Goal: Transaction & Acquisition: Purchase product/service

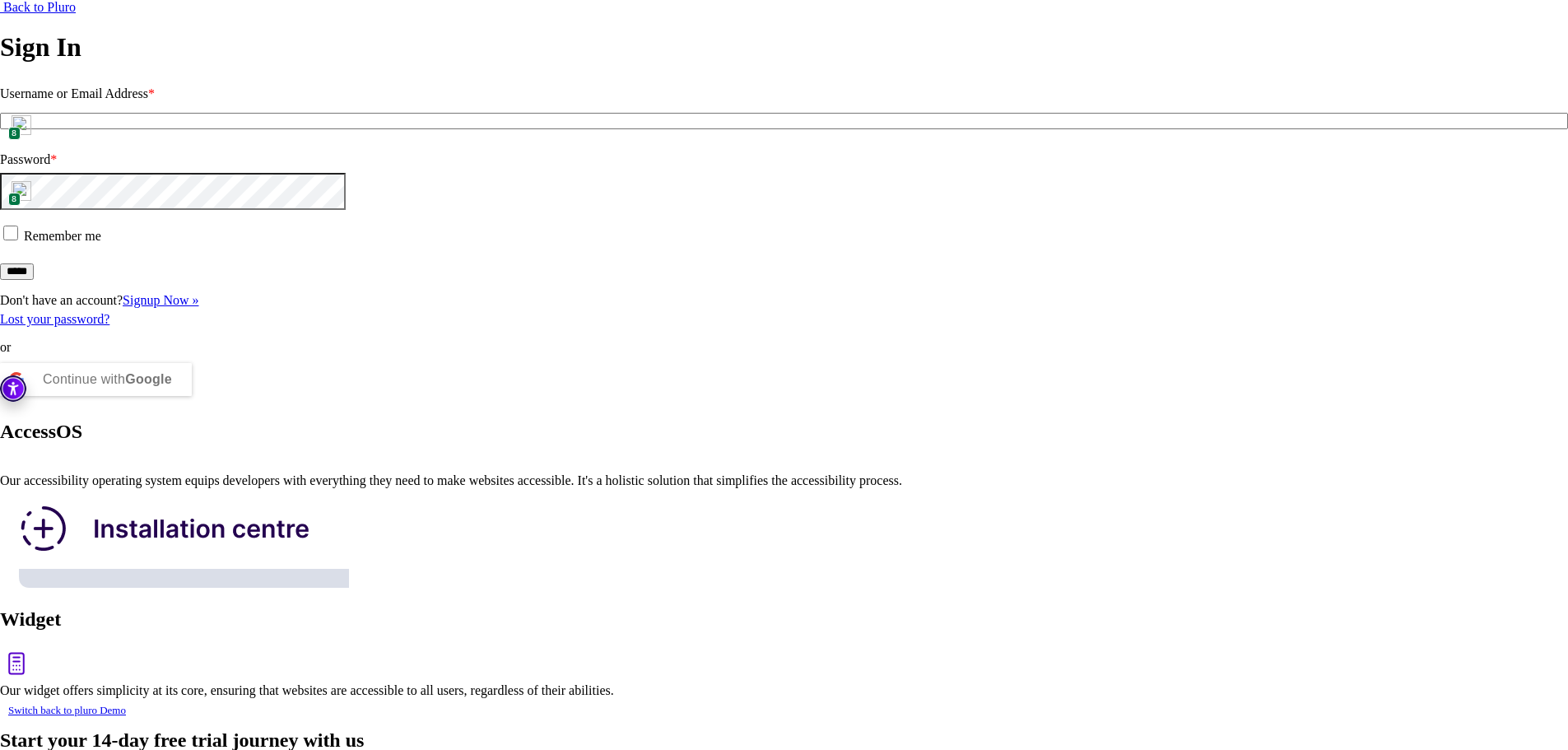
click at [121, 130] on input "Username or Email Address *" at bounding box center [784, 120] width 1568 height 16
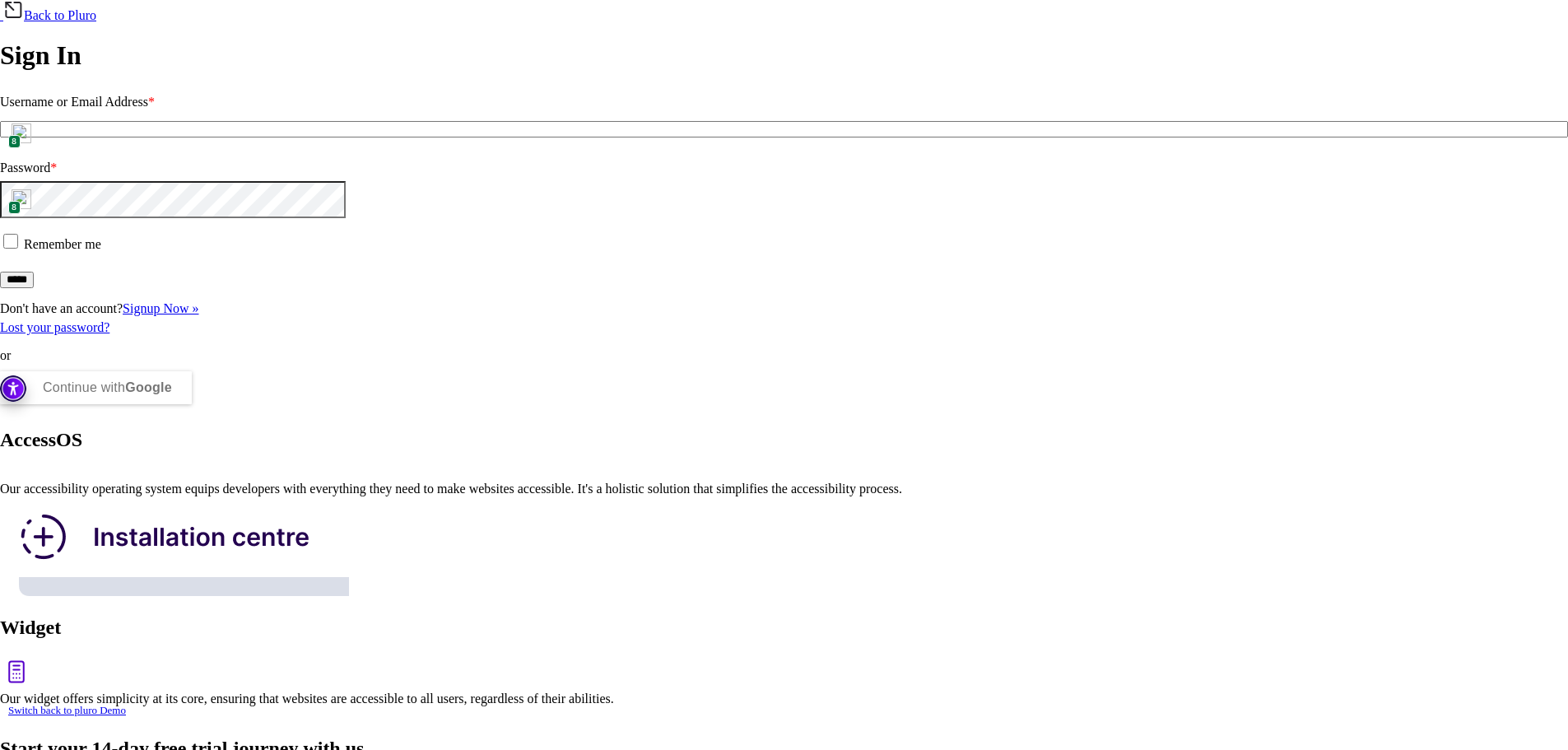
click at [32, 143] on img at bounding box center [22, 133] width 20 height 20
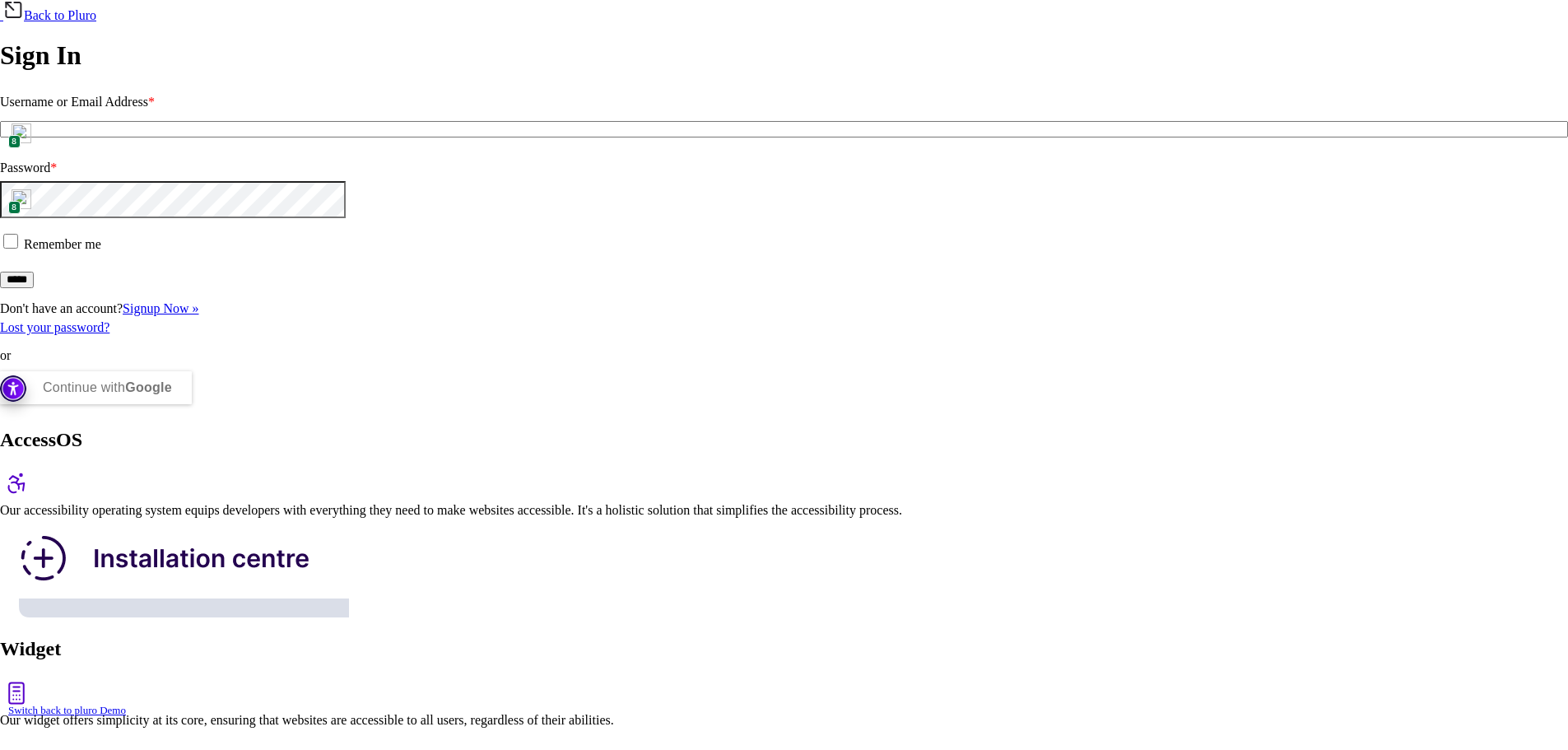
type input "**********"
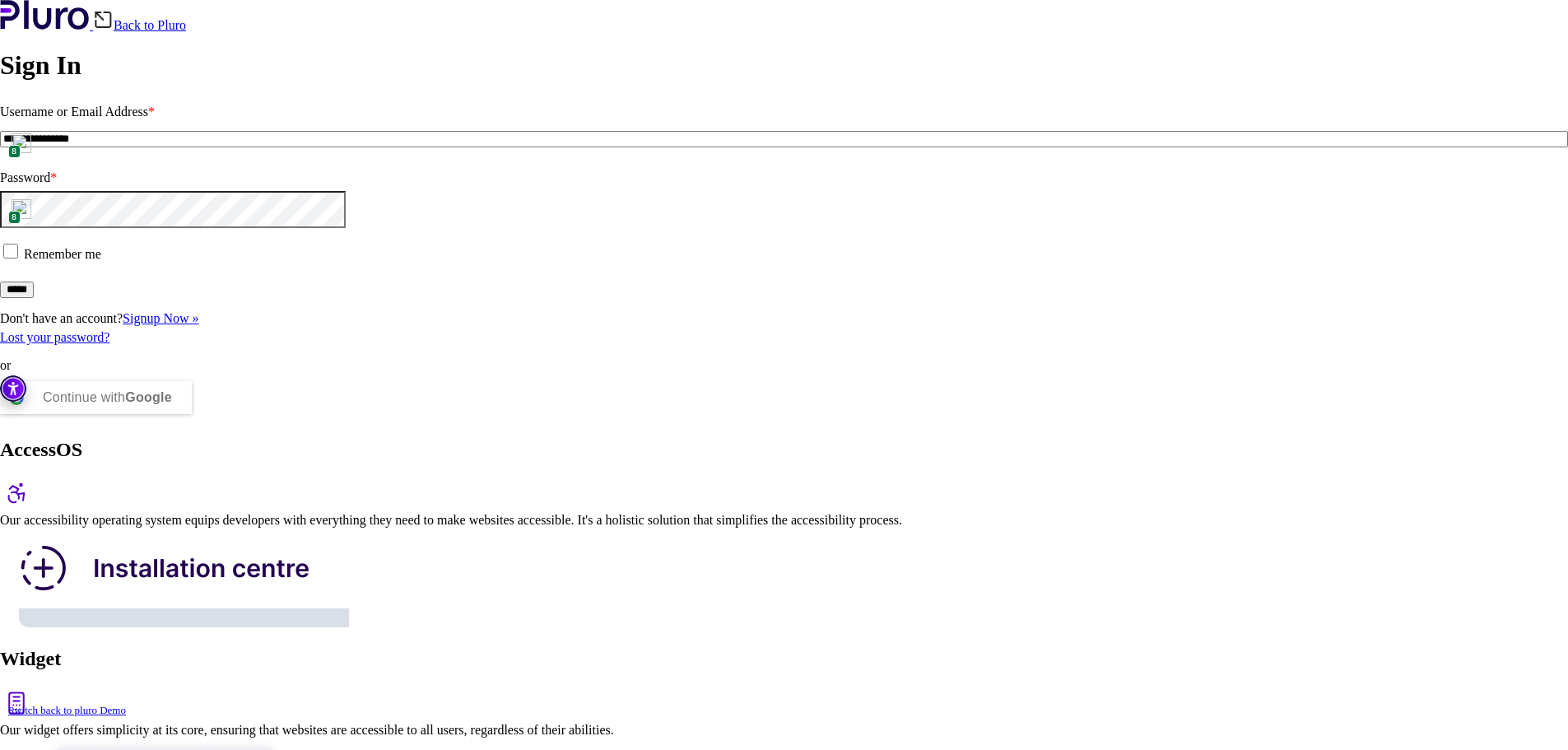
click at [34, 298] on input "*****" at bounding box center [16, 290] width 34 height 16
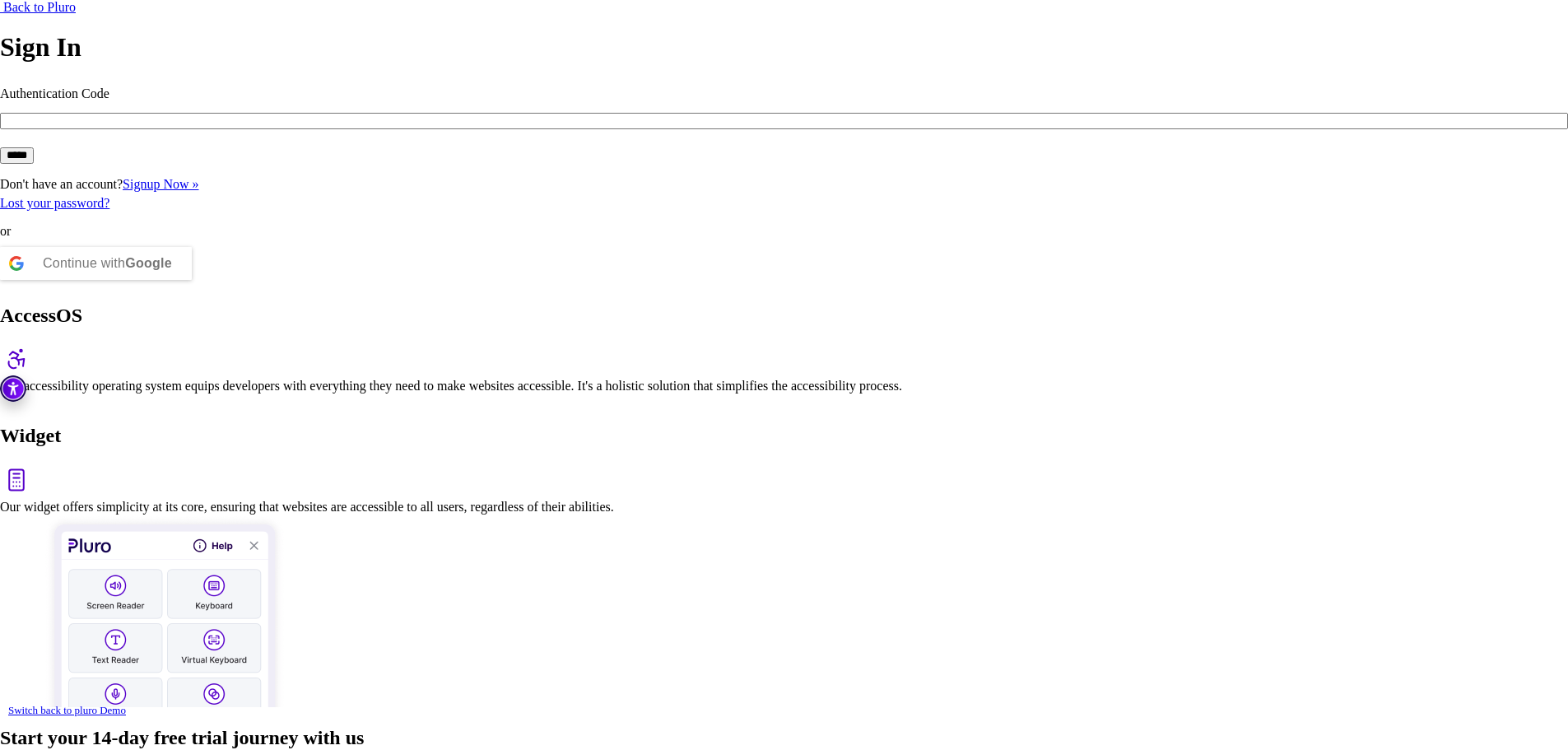
click at [183, 130] on input "Authentication Code" at bounding box center [784, 120] width 1568 height 16
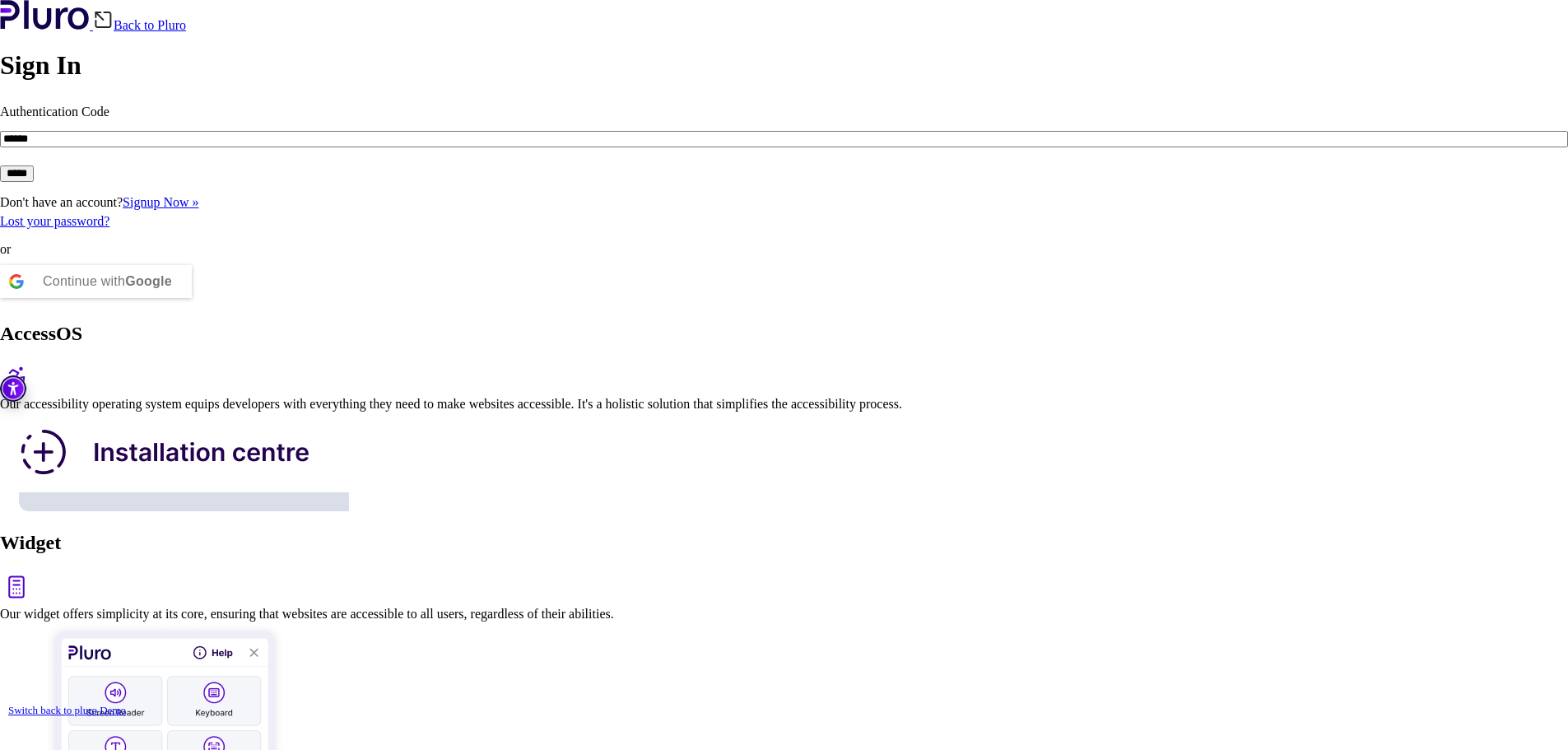
type input "******"
click at [34, 182] on input "*****" at bounding box center [16, 174] width 34 height 16
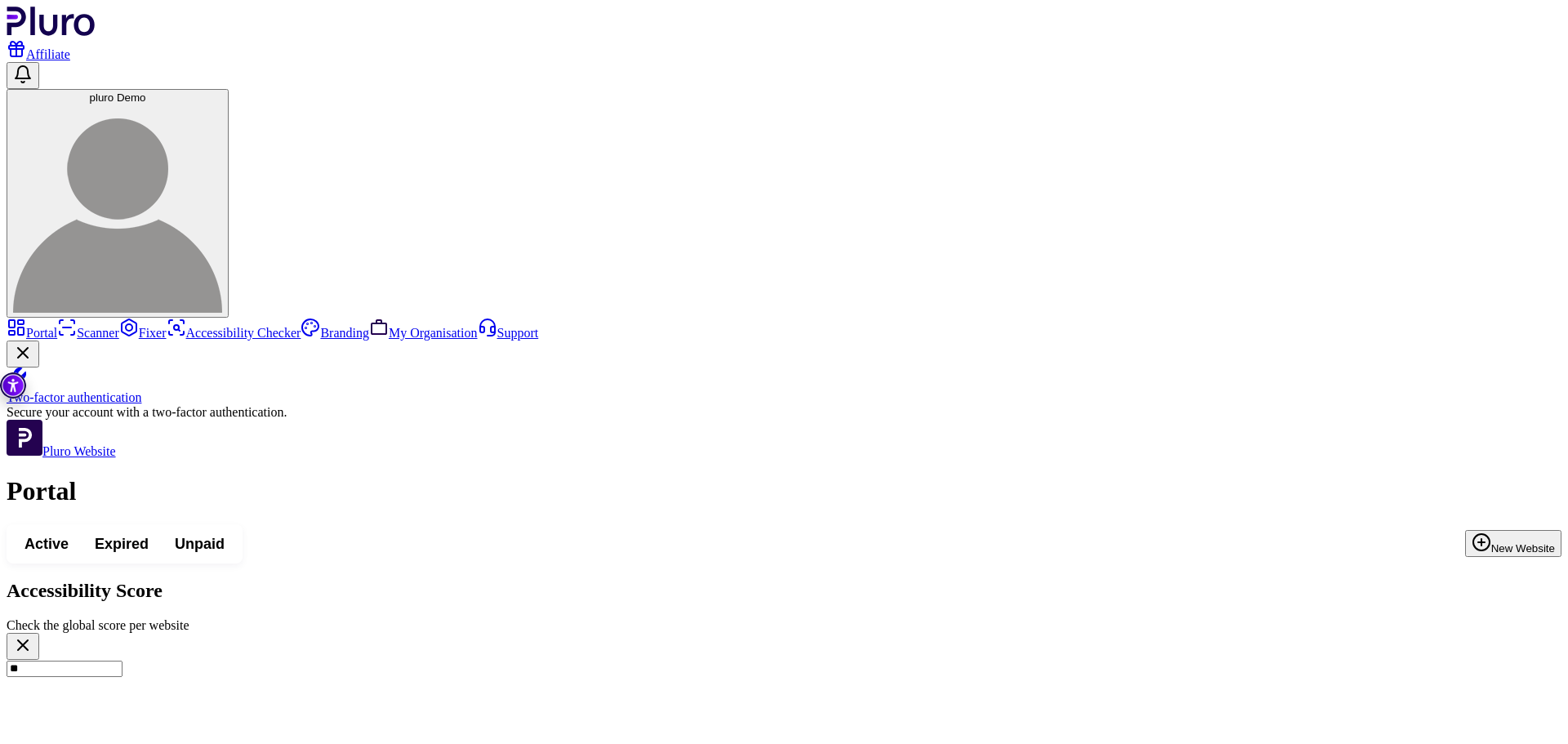
click at [839, 633] on div "**" at bounding box center [784, 654] width 1555 height 44
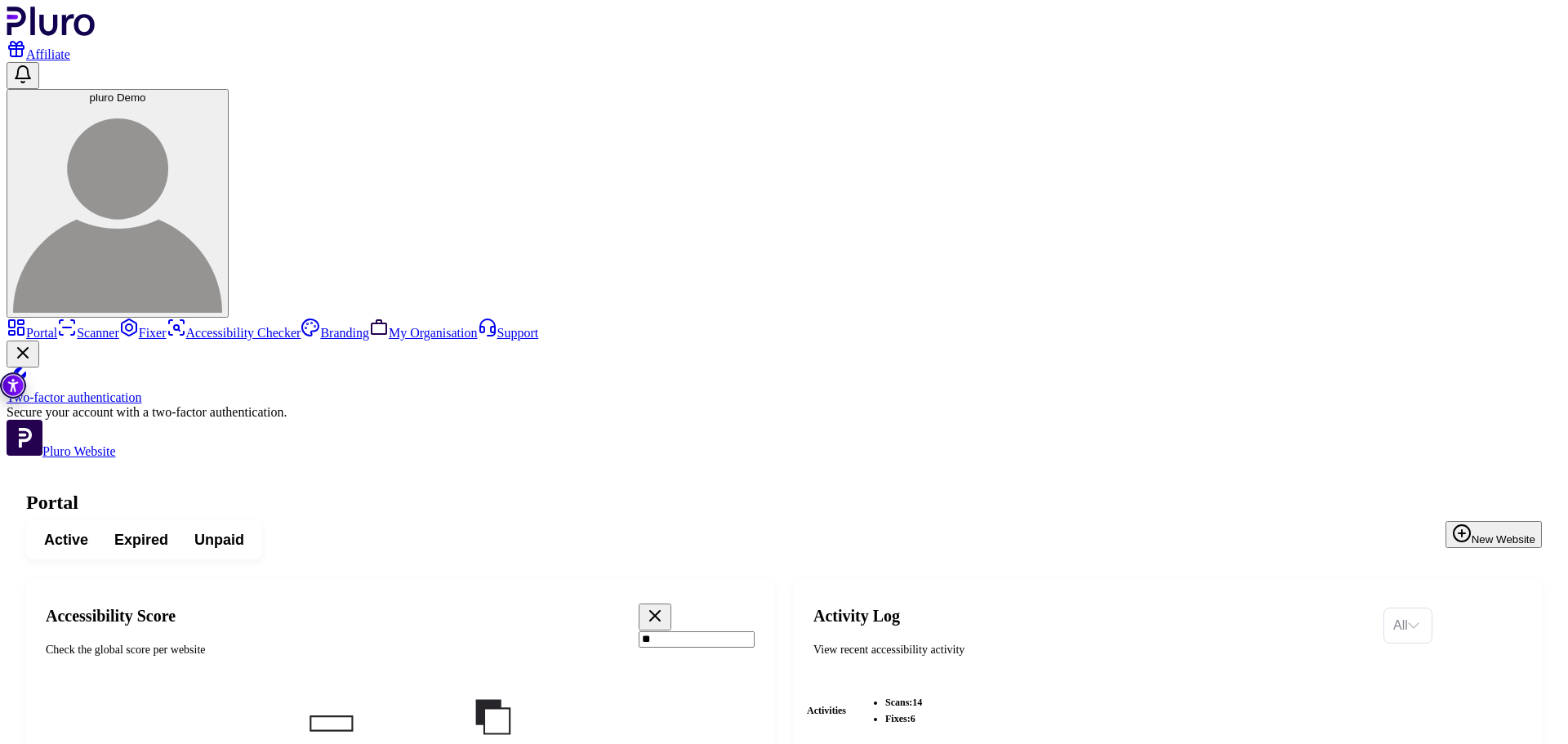
click at [664, 606] on icon "Clear search field" at bounding box center [655, 616] width 20 height 20
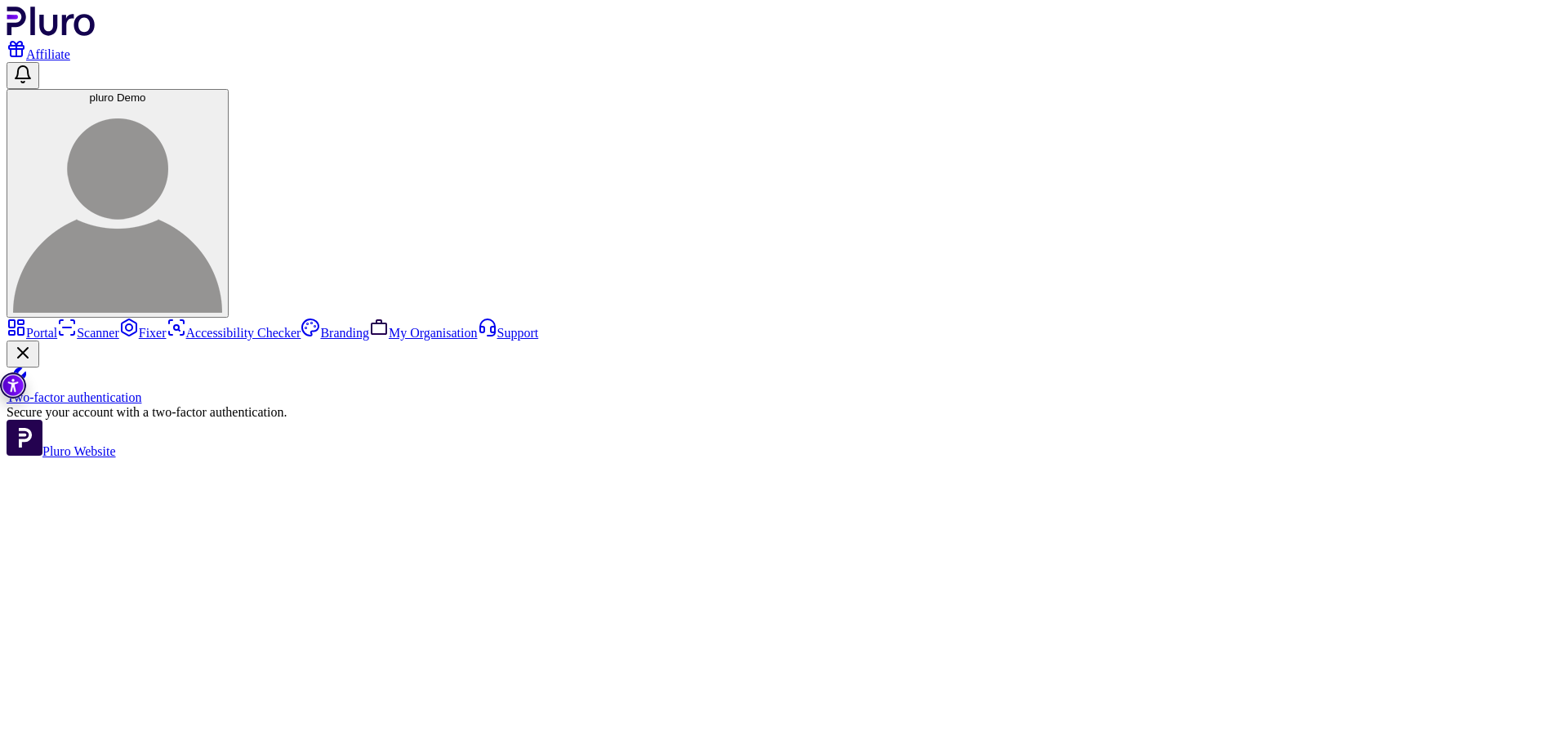
type input "*******"
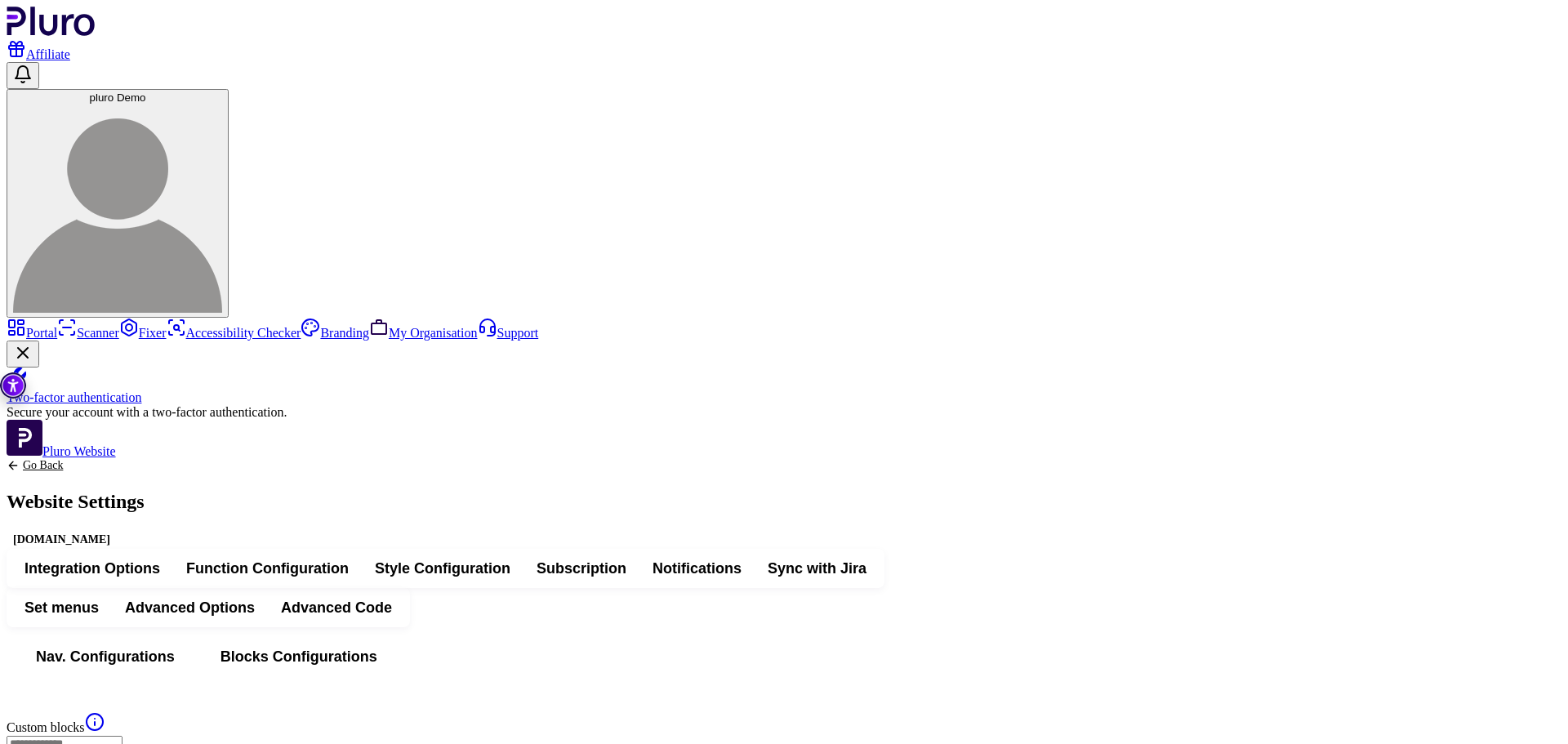
click at [160, 558] on span "Integration Options" at bounding box center [92, 568] width 136 height 20
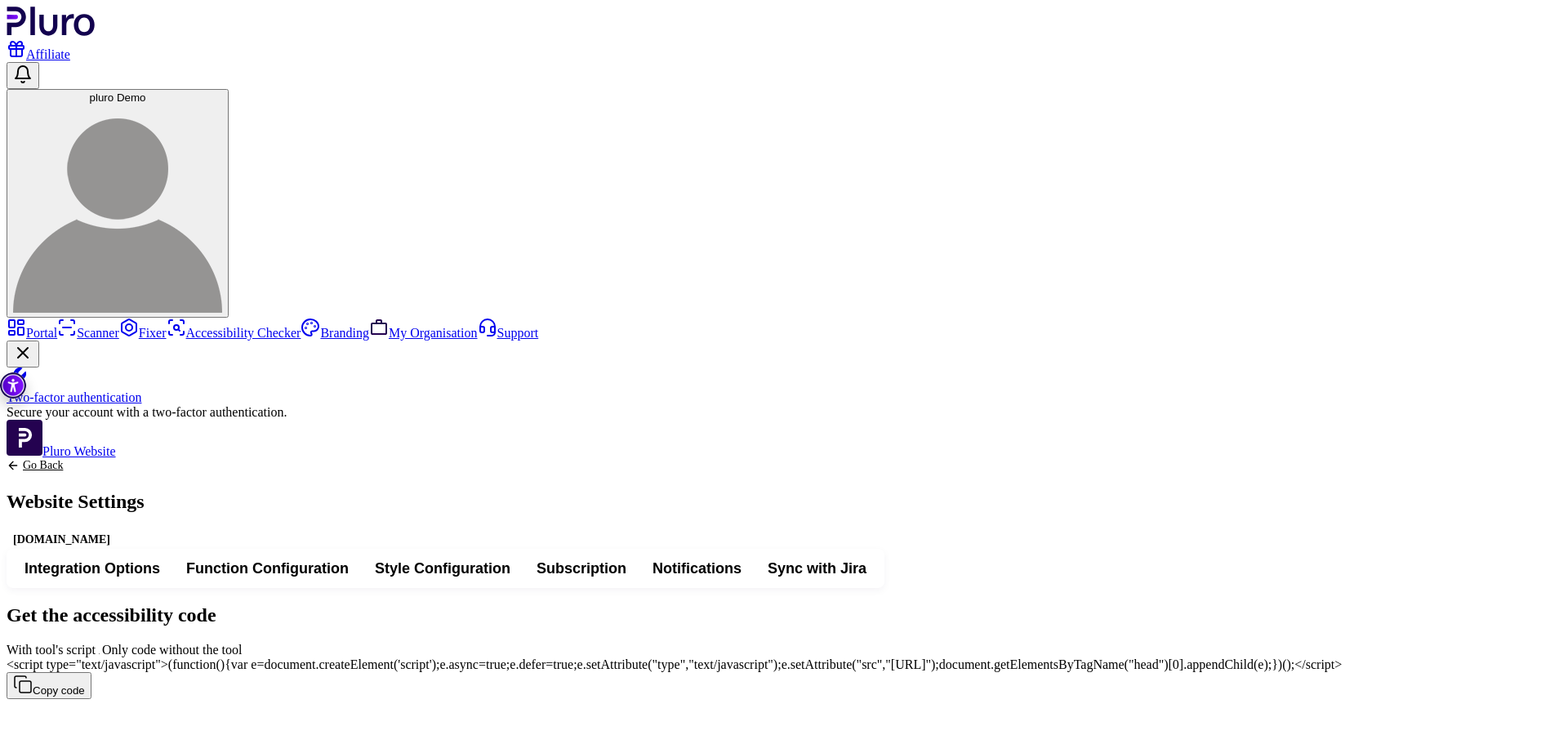
click at [783, 657] on span "<script type="text/javascript">(function(){var e=document.createElement('script…" at bounding box center [673, 663] width 1335 height 13
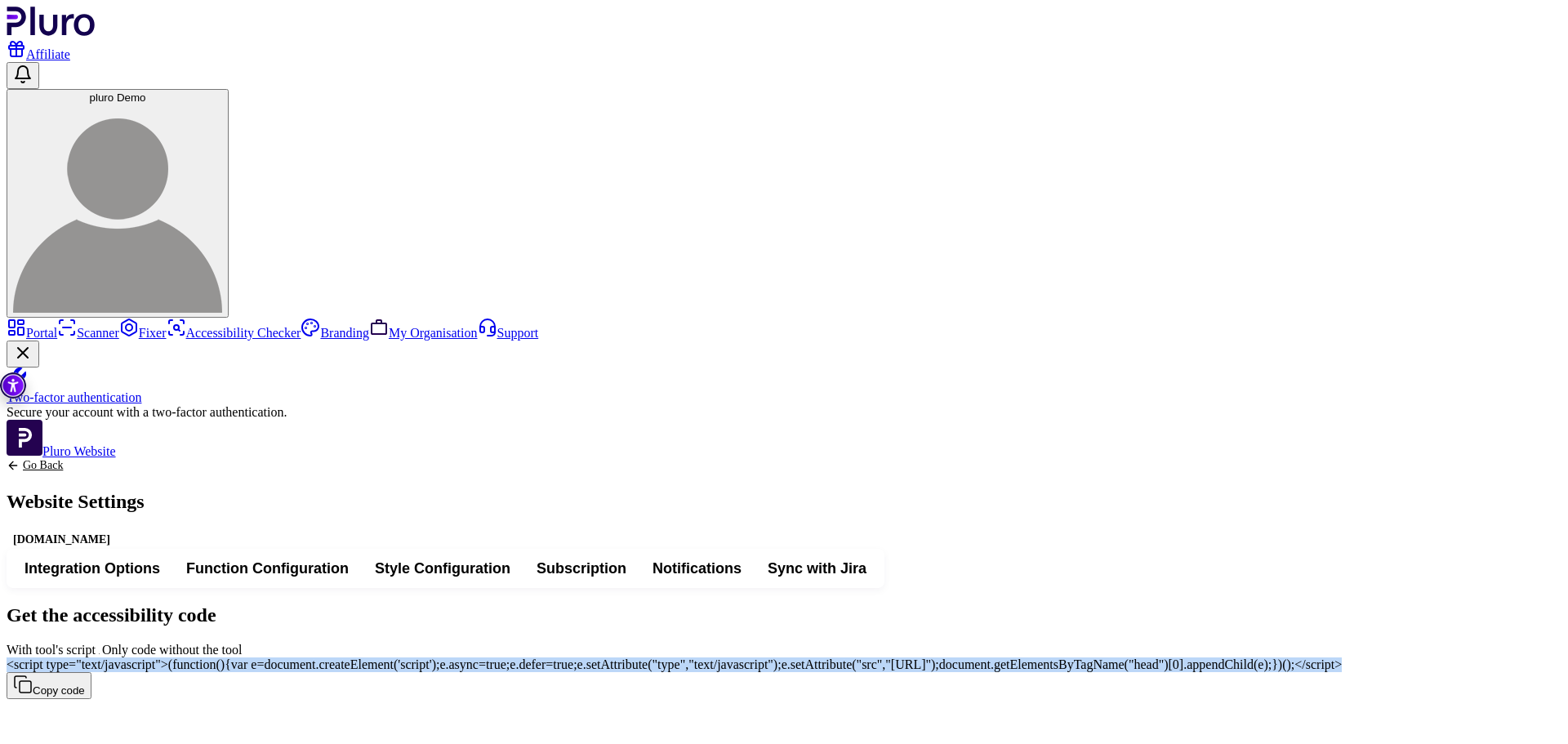
click at [783, 657] on span "<script type="text/javascript">(function(){var e=document.createElement('script…" at bounding box center [673, 663] width 1335 height 13
click at [2, 389] on img "Accessibility Tool" at bounding box center [13, 385] width 26 height 26
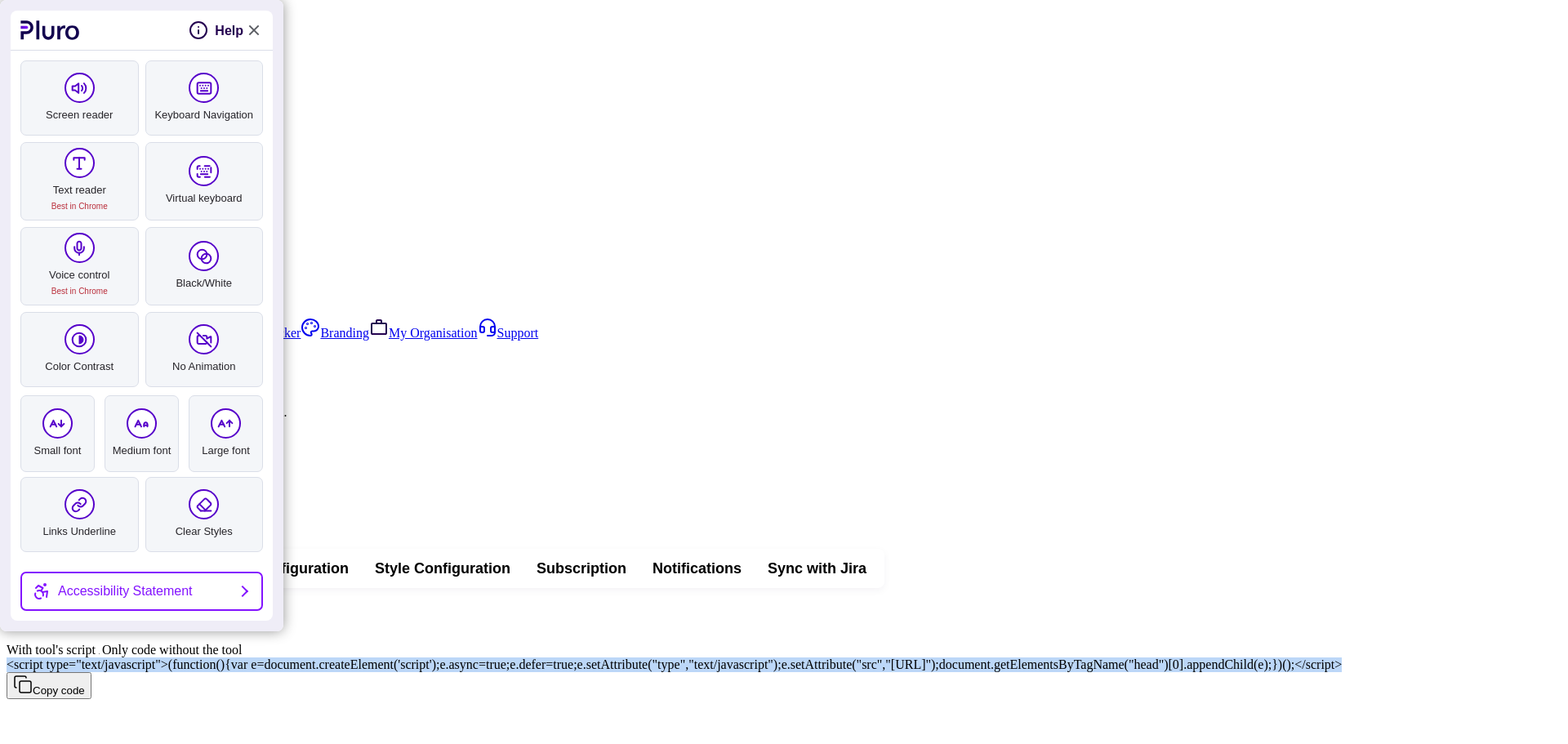
click at [260, 35] on link "Close Accessibility Tool" at bounding box center [254, 31] width 20 height 20
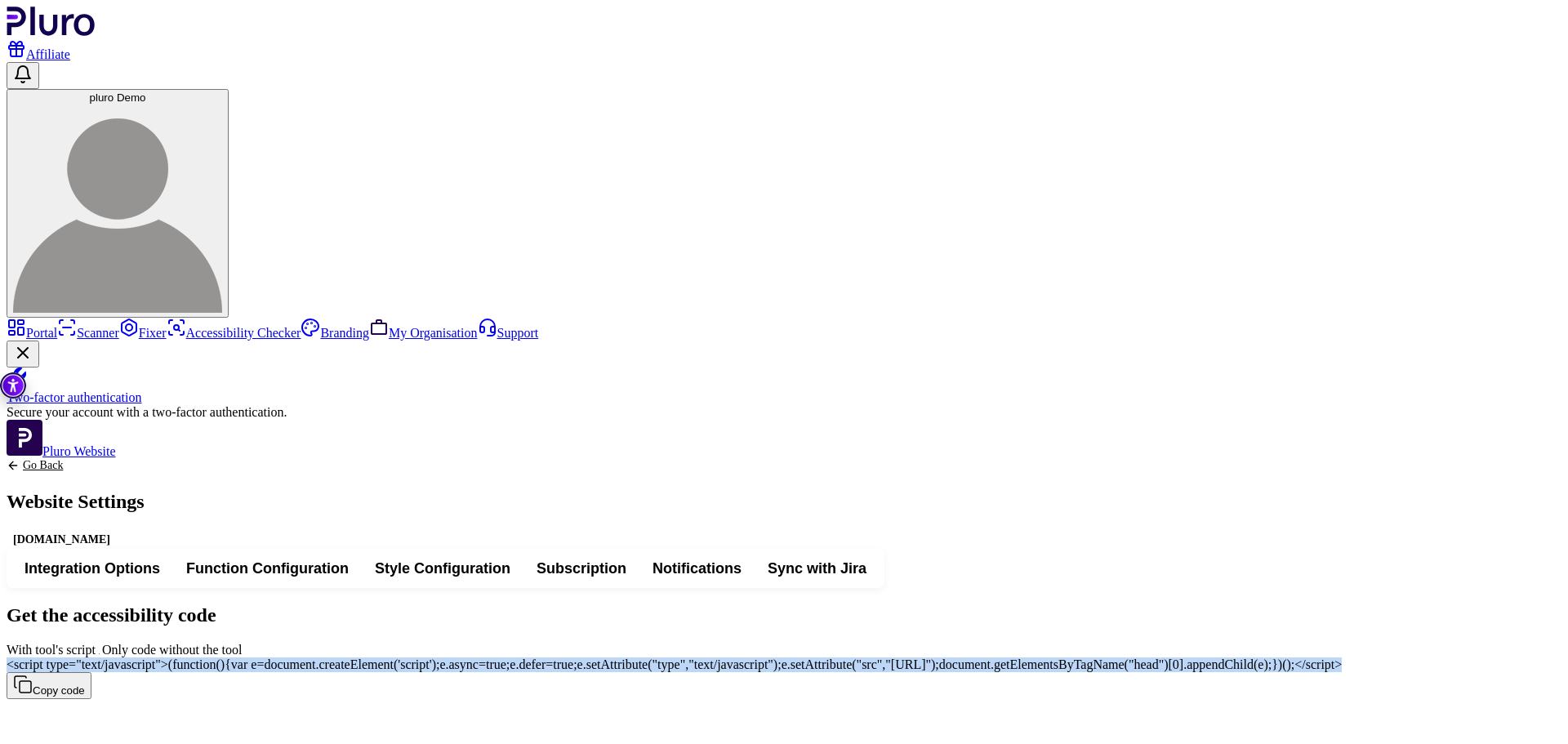
click at [102, 642] on span "With tool's script" at bounding box center [102, 649] width 0 height 13
click at [13, 387] on img "Accessibility Tool" at bounding box center [13, 385] width 26 height 26
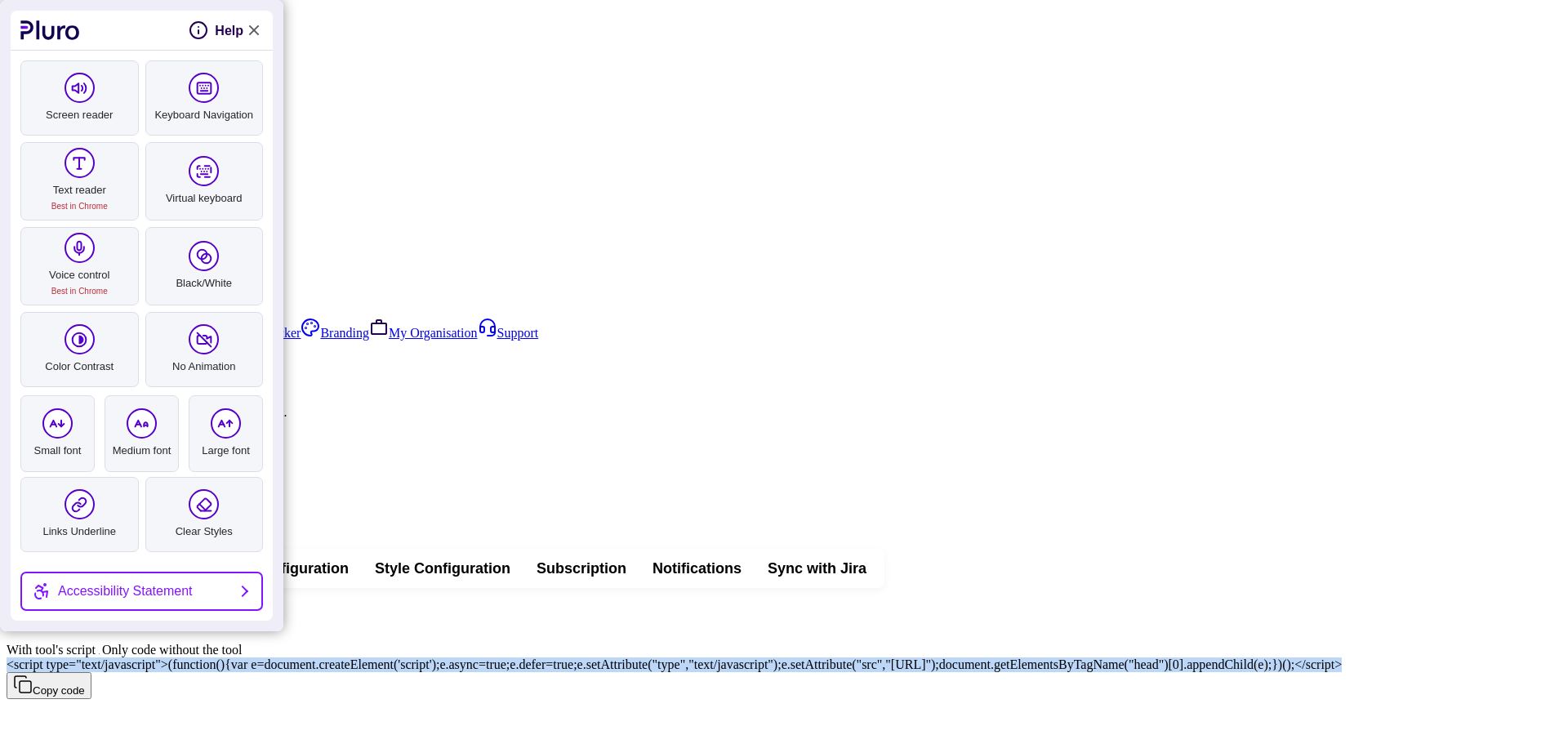
click at [258, 33] on link "Close Accessibility Tool" at bounding box center [254, 31] width 20 height 20
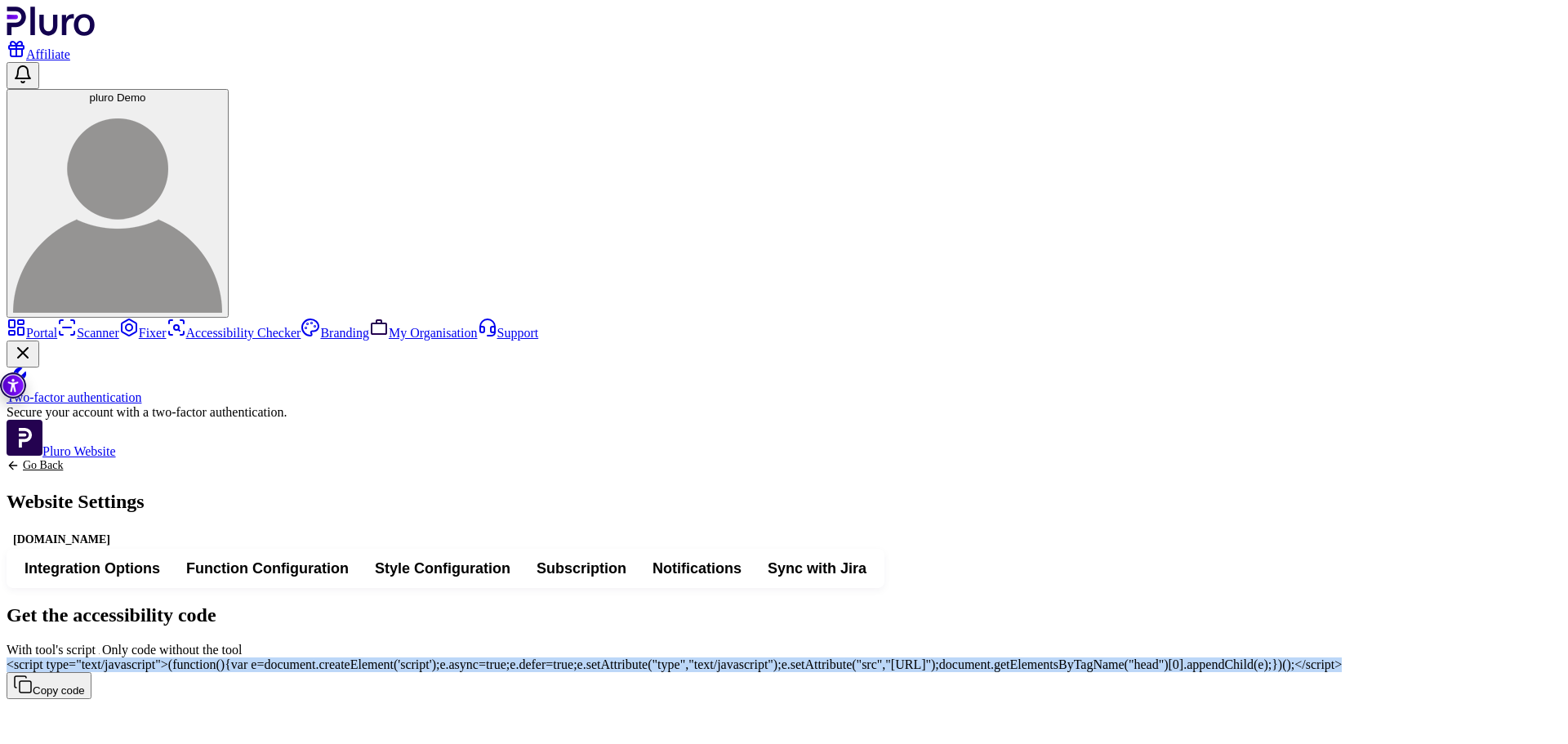
drag, startPoint x: 841, startPoint y: 206, endPoint x: 831, endPoint y: 213, distance: 12.2
click at [511, 558] on span "Style Configuration" at bounding box center [442, 568] width 136 height 20
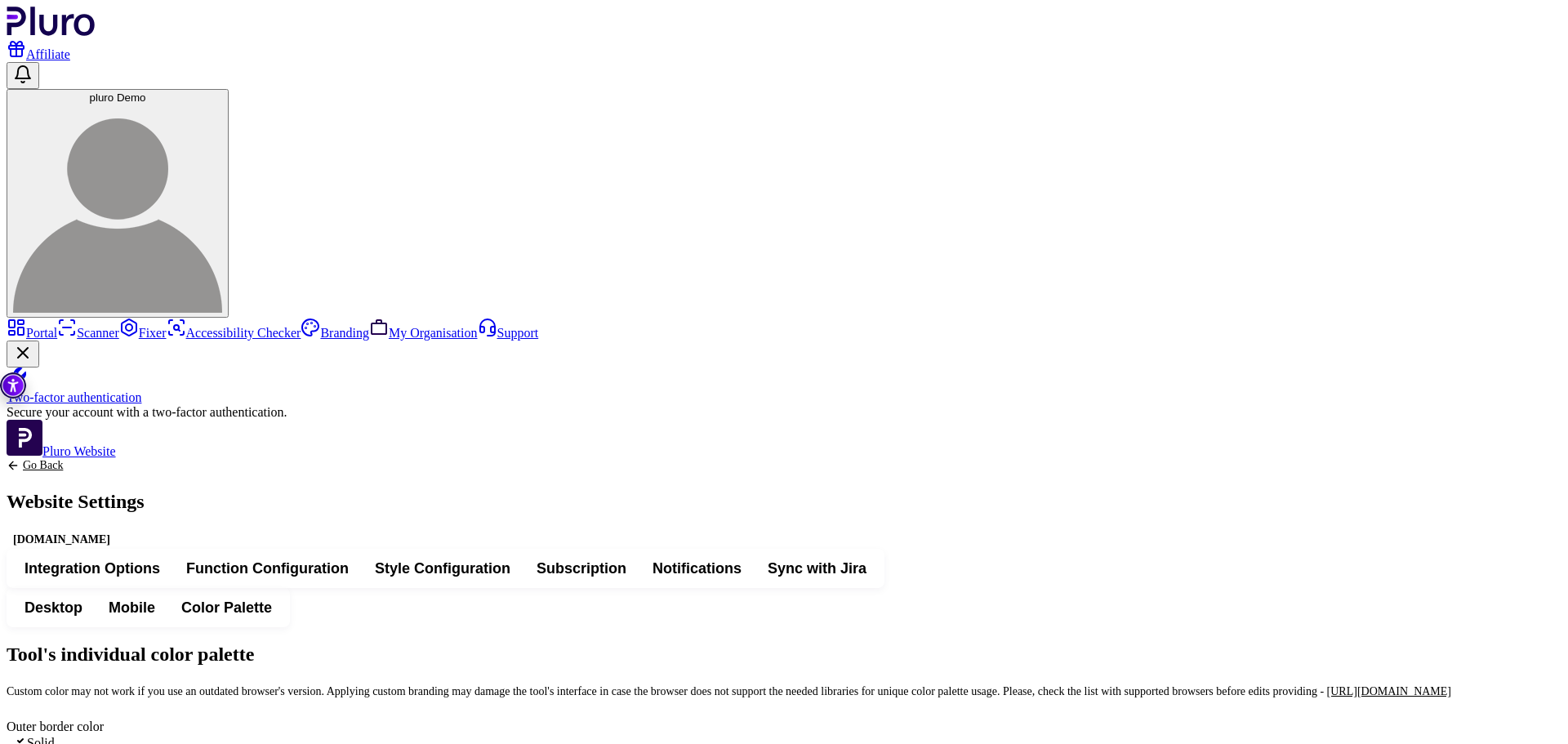
click at [145, 459] on link "Go Back" at bounding box center [76, 465] width 138 height 13
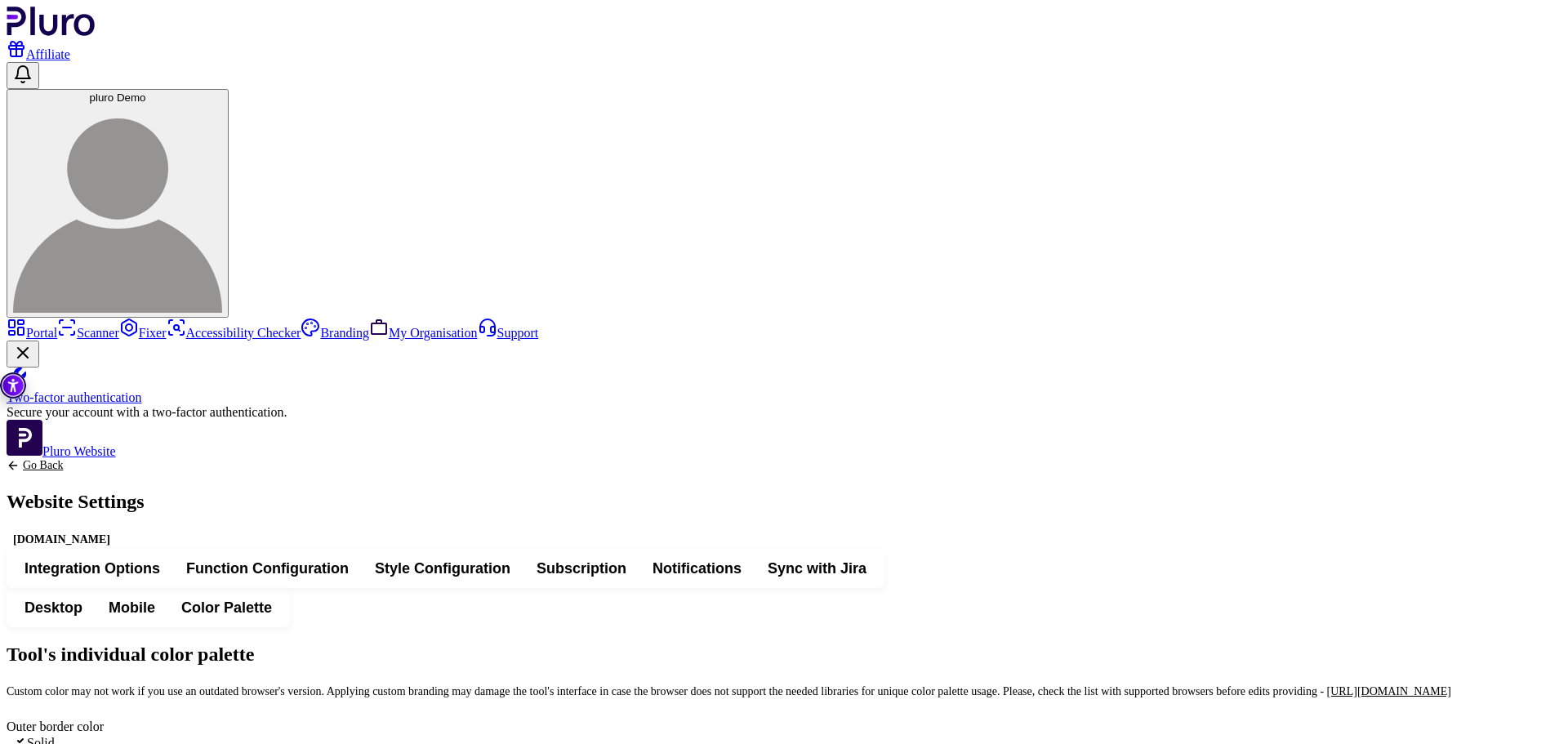
click at [160, 558] on span "Integration Options" at bounding box center [92, 568] width 136 height 20
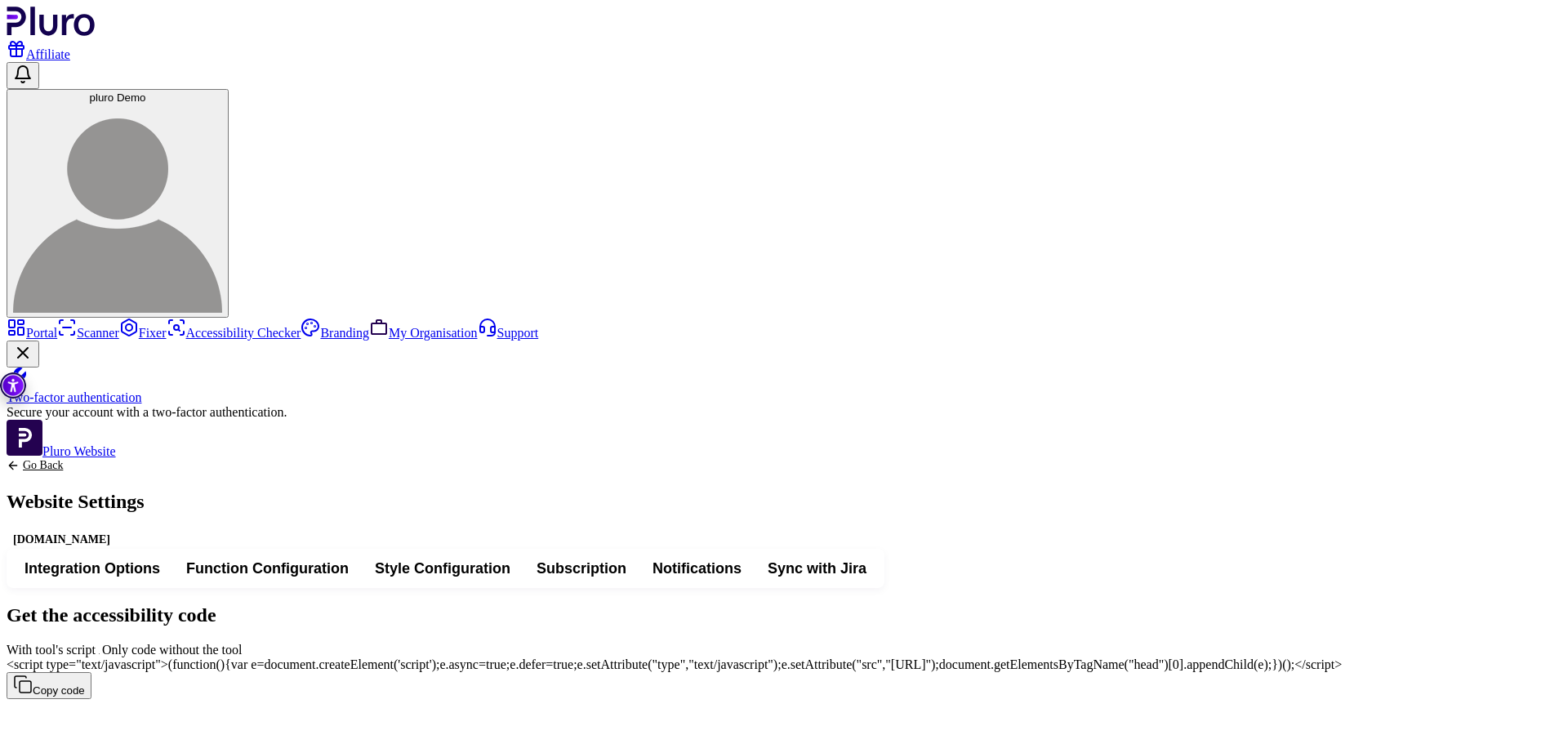
click at [519, 657] on span "<script type="text/javascript">(function(){var e=document.createElement('script…" at bounding box center [673, 663] width 1335 height 13
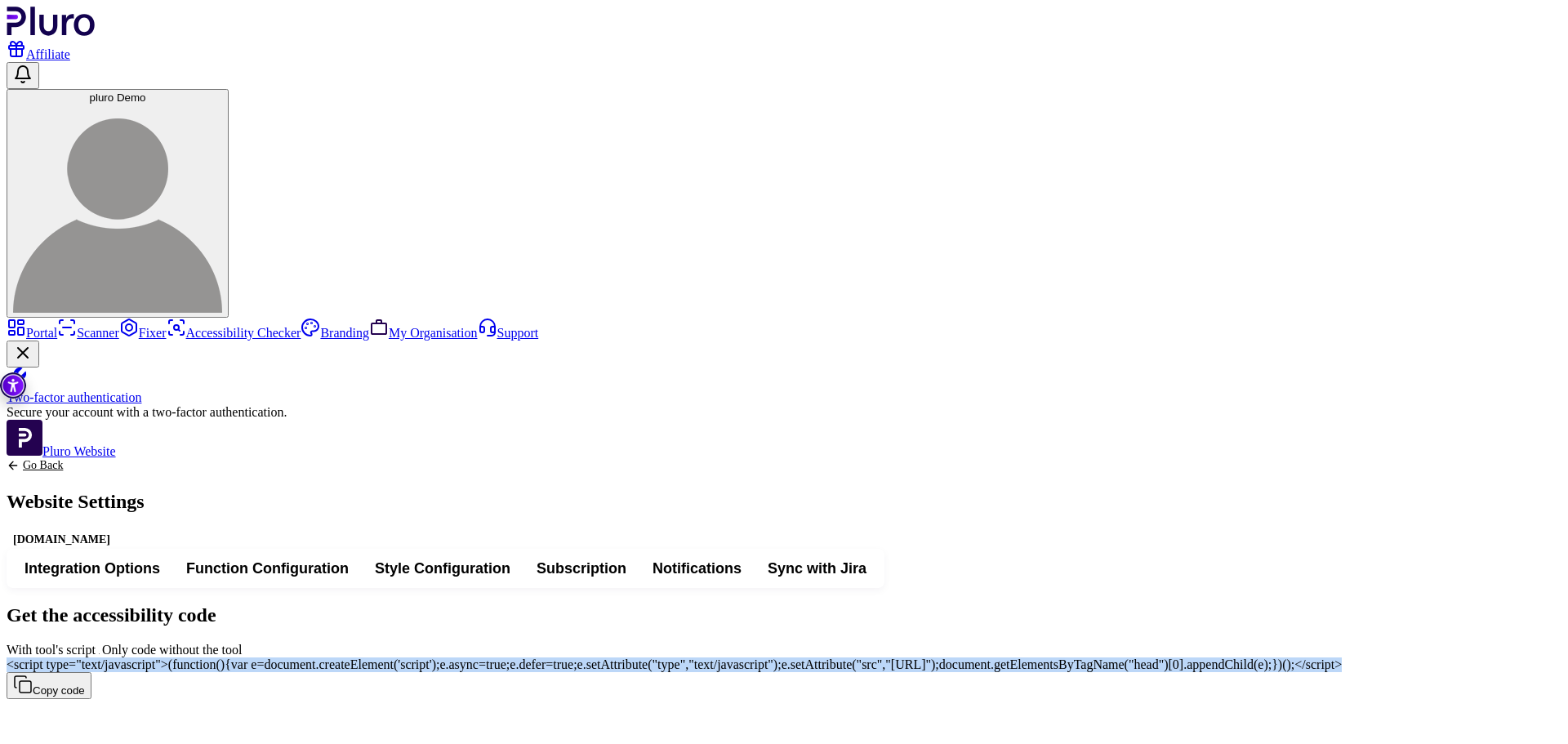
click at [519, 657] on span "<script type="text/javascript">(function(){var e=document.createElement('script…" at bounding box center [673, 663] width 1335 height 13
click at [14, 390] on img "Accessibility Tool" at bounding box center [13, 385] width 26 height 26
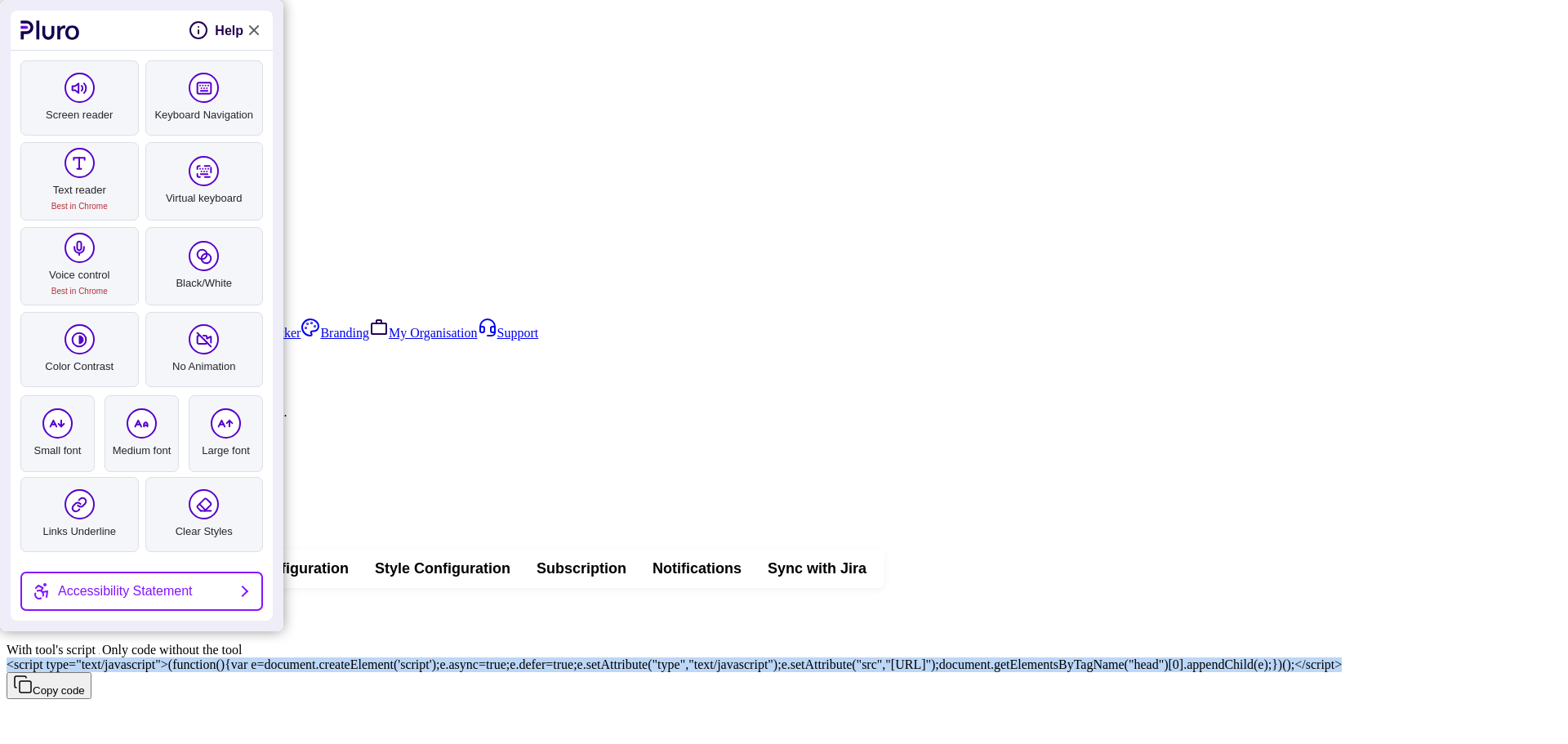
click at [256, 34] on link "Close Accessibility Tool" at bounding box center [254, 31] width 20 height 20
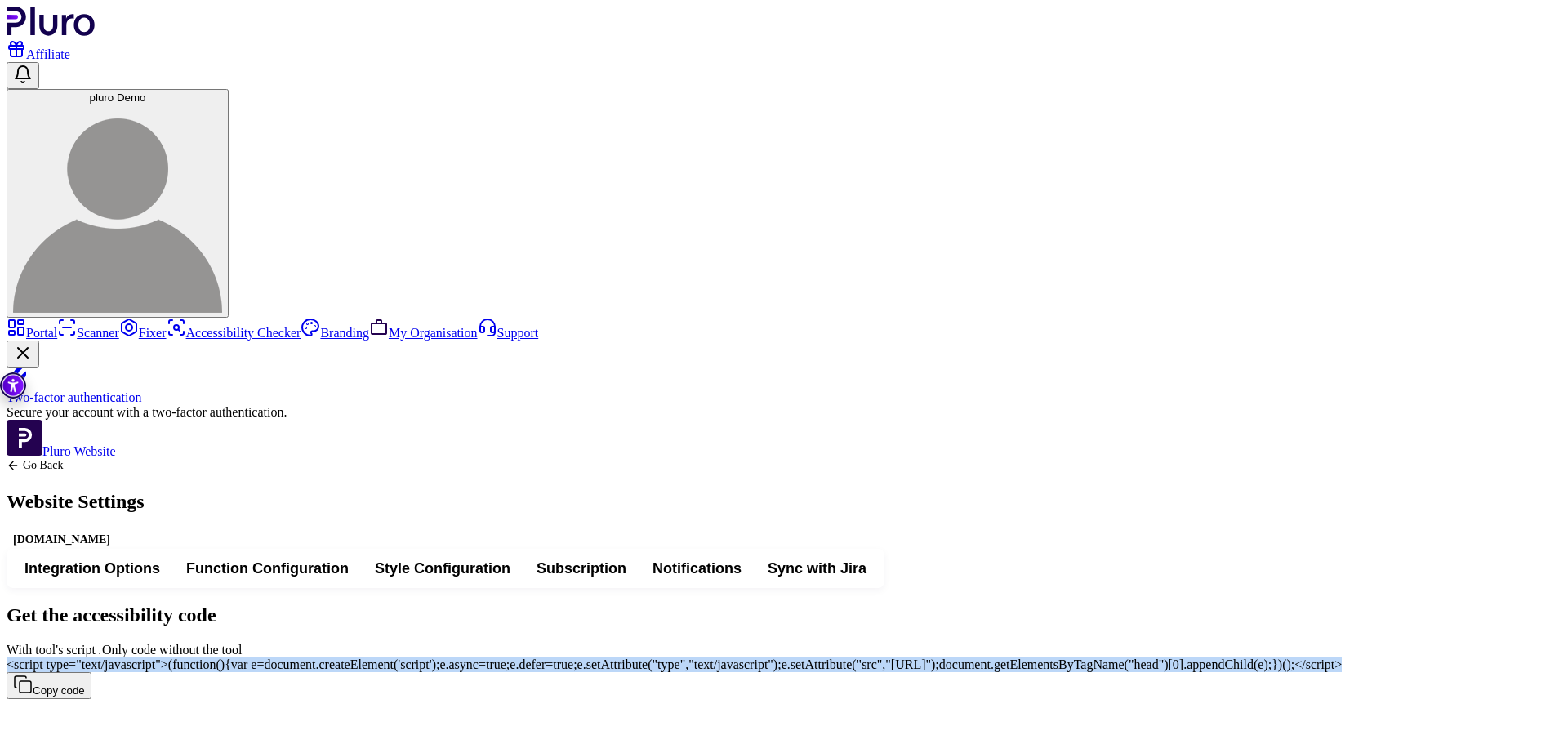
click at [102, 642] on span "With tool's script" at bounding box center [102, 649] width 0 height 13
click at [1065, 657] on span "<script type="text/javascript">(function(){var e=document.createElement('script…" at bounding box center [673, 663] width 1335 height 13
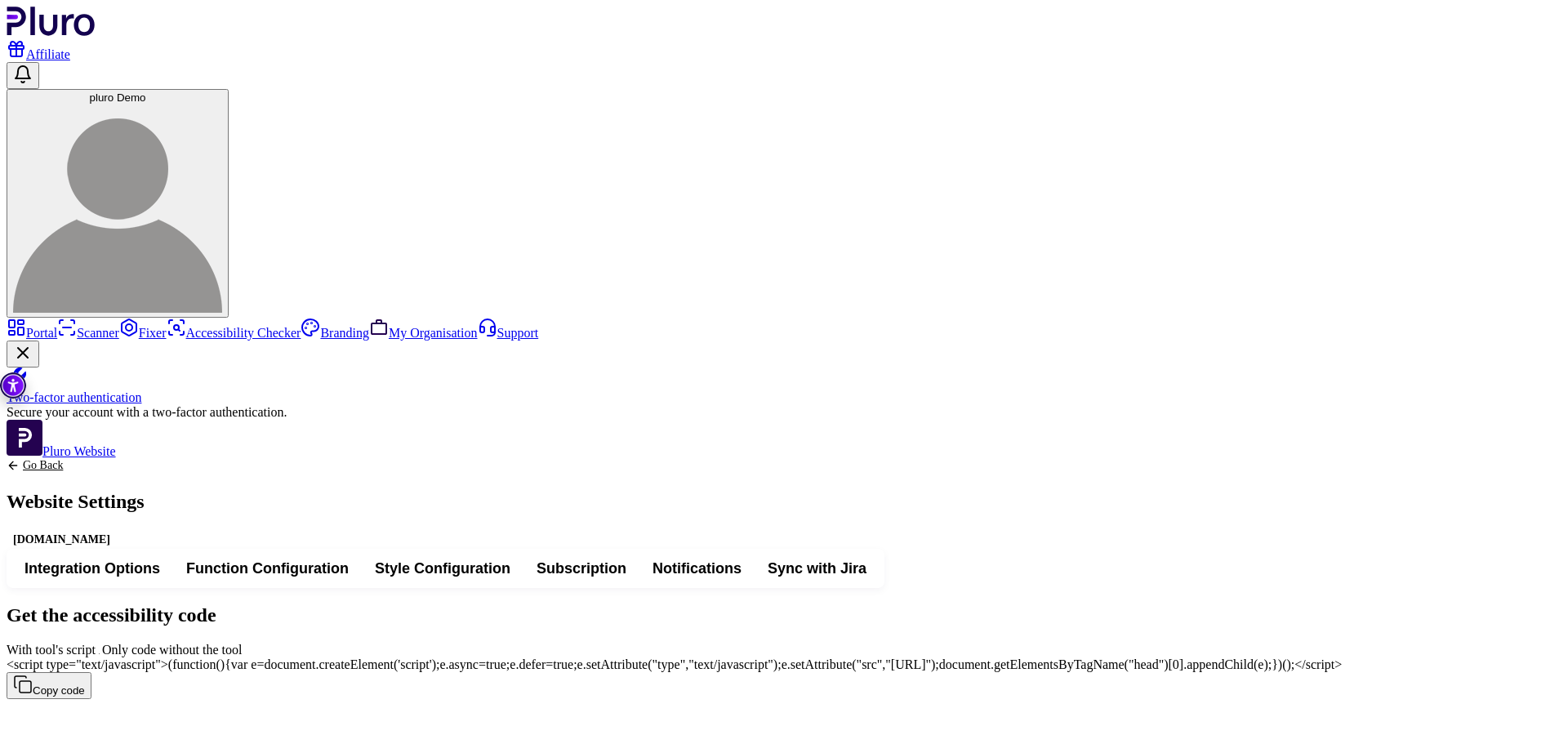
click at [737, 657] on span "<script type="text/javascript">(function(){var e=document.createElement('script…" at bounding box center [673, 663] width 1335 height 13
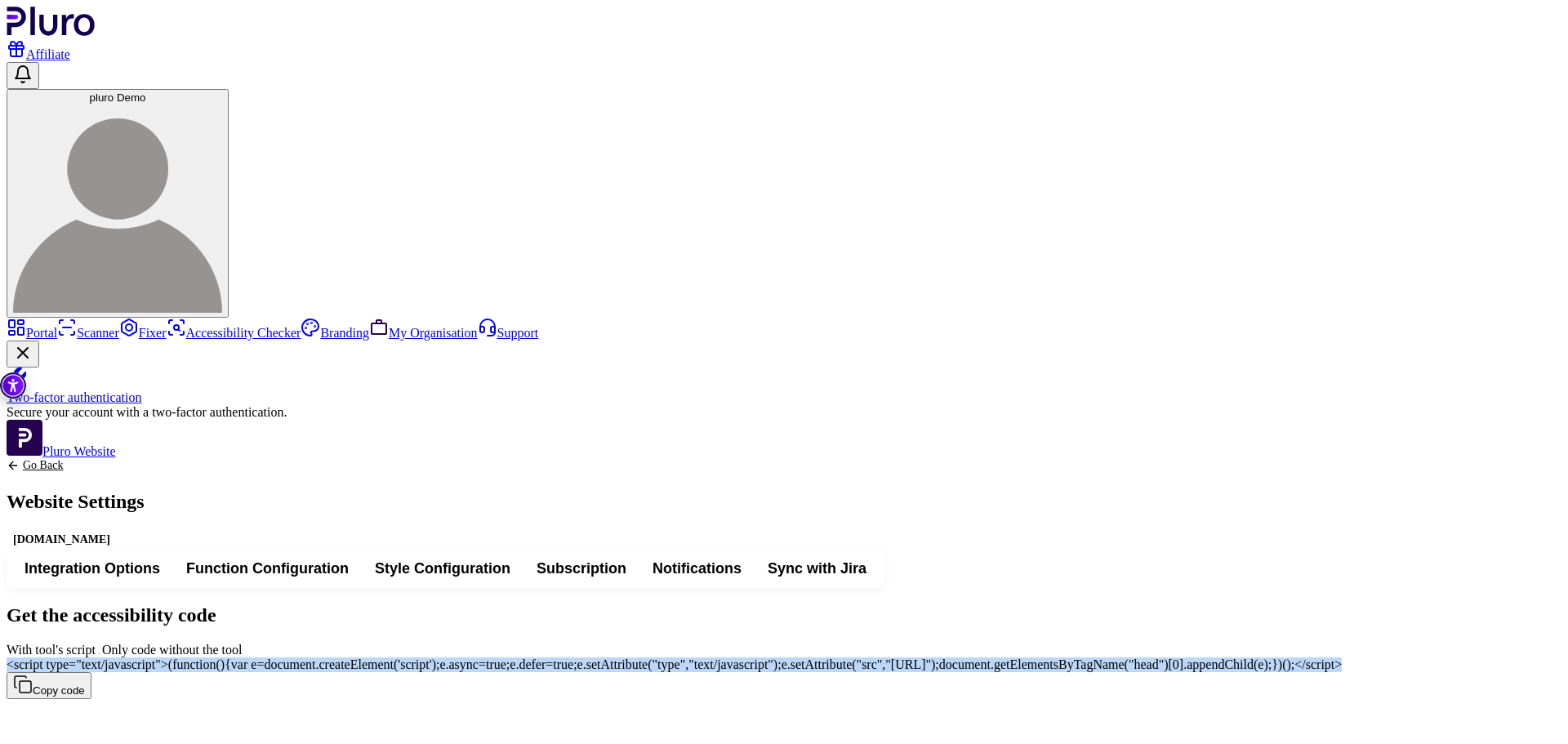
click at [738, 657] on span "<script type="text/javascript">(function(){var e=document.createElement('script…" at bounding box center [673, 663] width 1335 height 13
click at [867, 558] on span "Sync with Jira" at bounding box center [817, 568] width 99 height 20
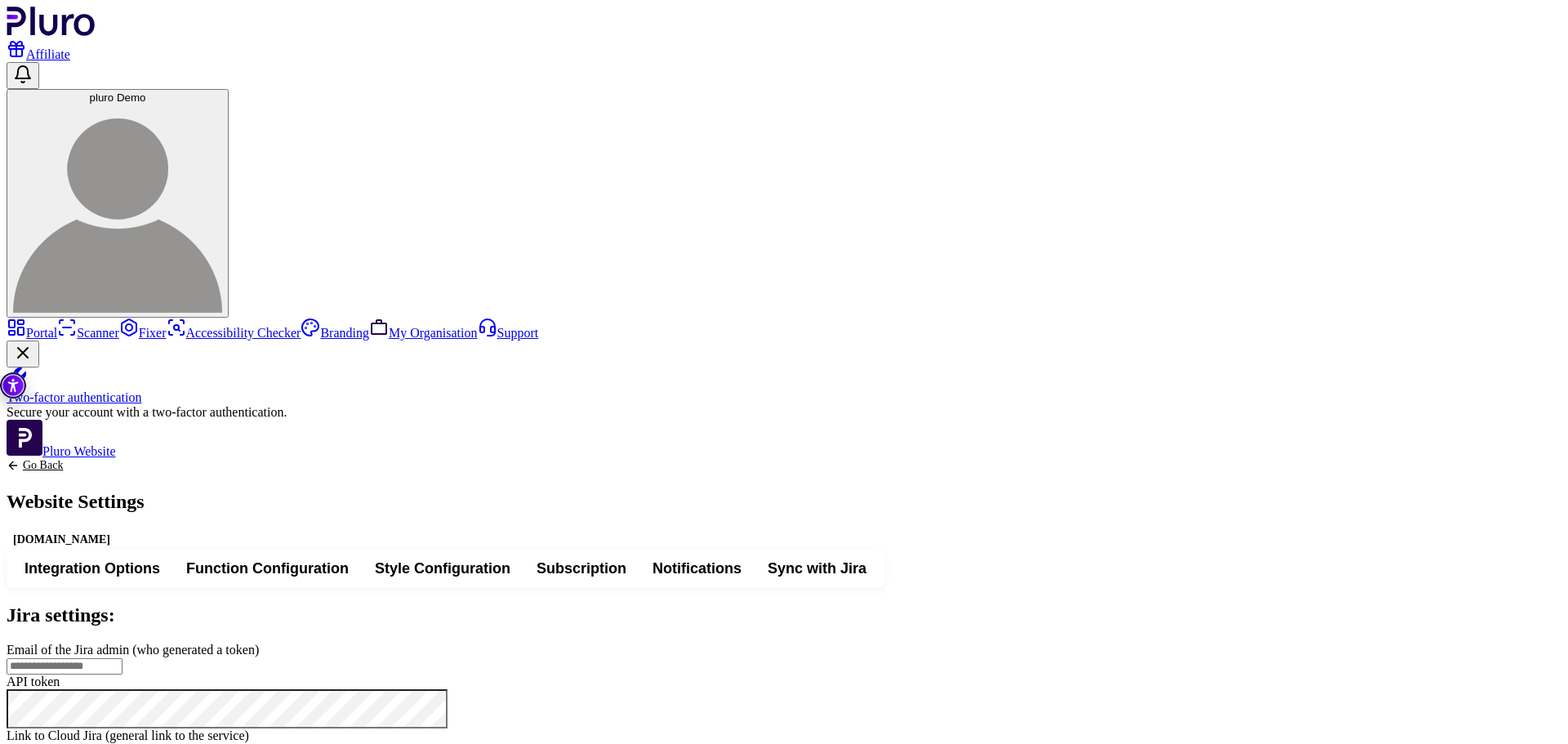
click at [440, 604] on h2 "Jira settings:" at bounding box center [784, 615] width 1555 height 22
click at [20, 459] on icon "Back to previous screen" at bounding box center [13, 465] width 13 height 13
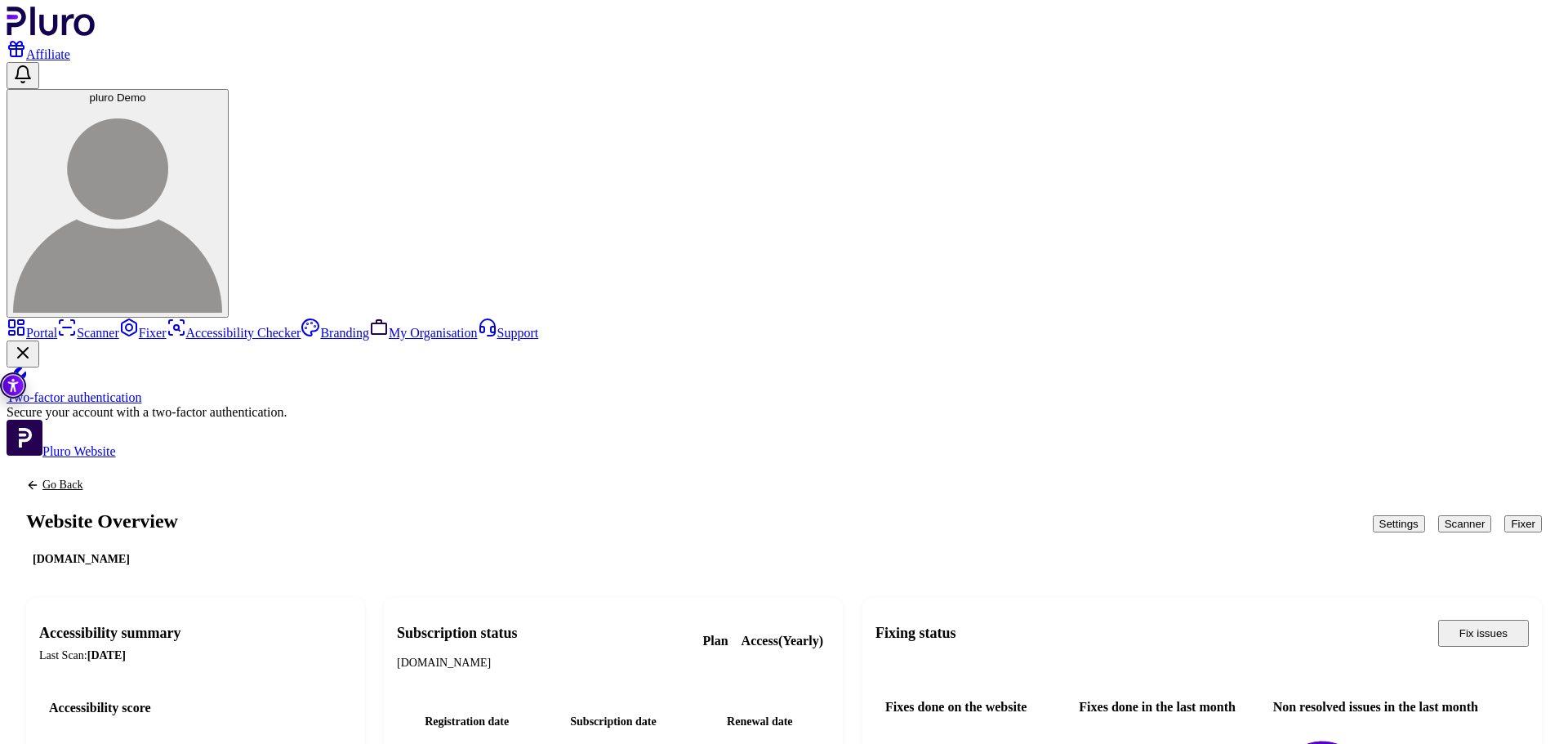
scroll to position [19, 0]
click at [1439, 515] on button "Scanner" at bounding box center [1466, 523] width 54 height 17
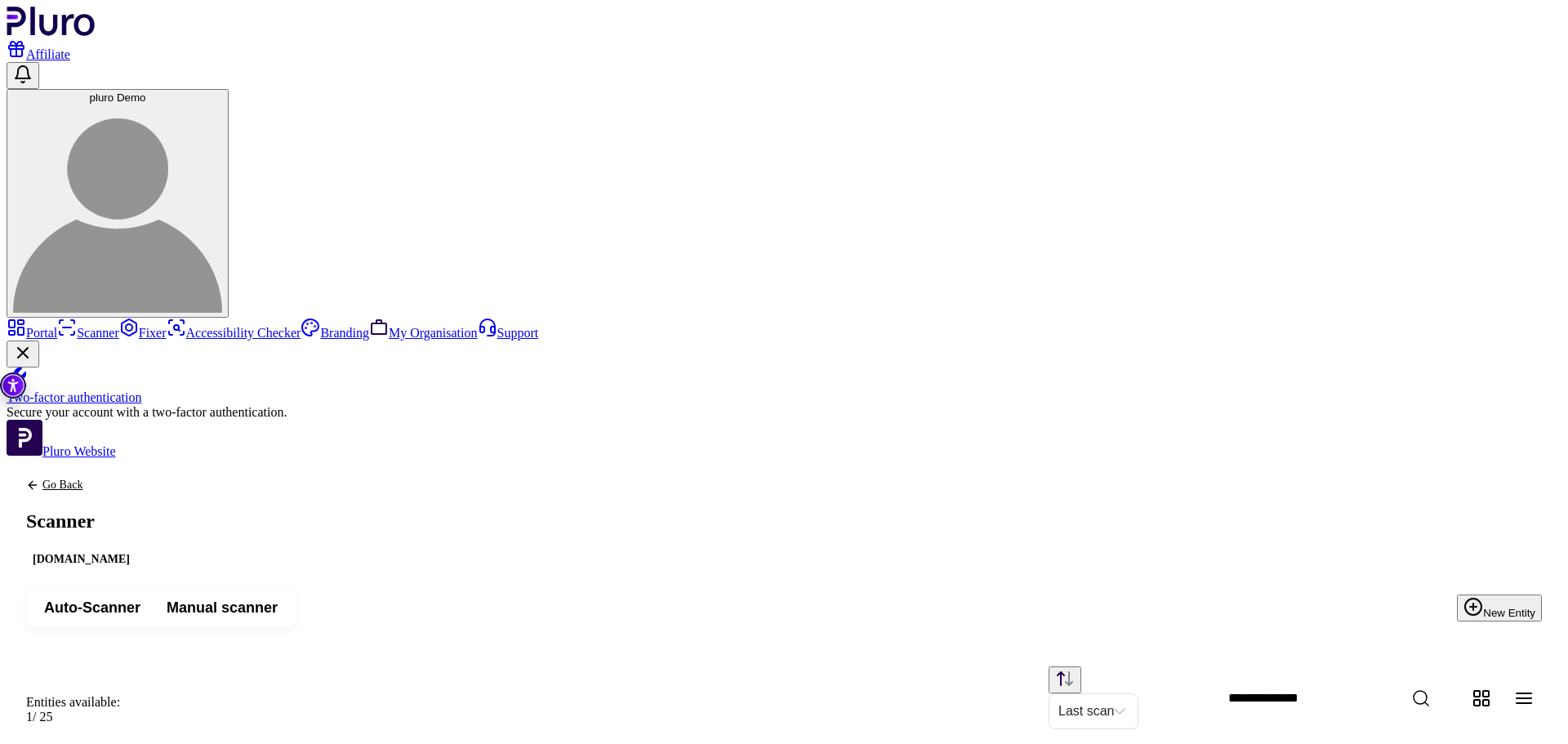
click at [1466, 598] on icon "button" at bounding box center [1474, 607] width 16 height 16
click at [140, 598] on span "Auto-Scanner" at bounding box center [92, 607] width 96 height 20
click at [1521, 594] on button "New Entity" at bounding box center [1500, 607] width 85 height 27
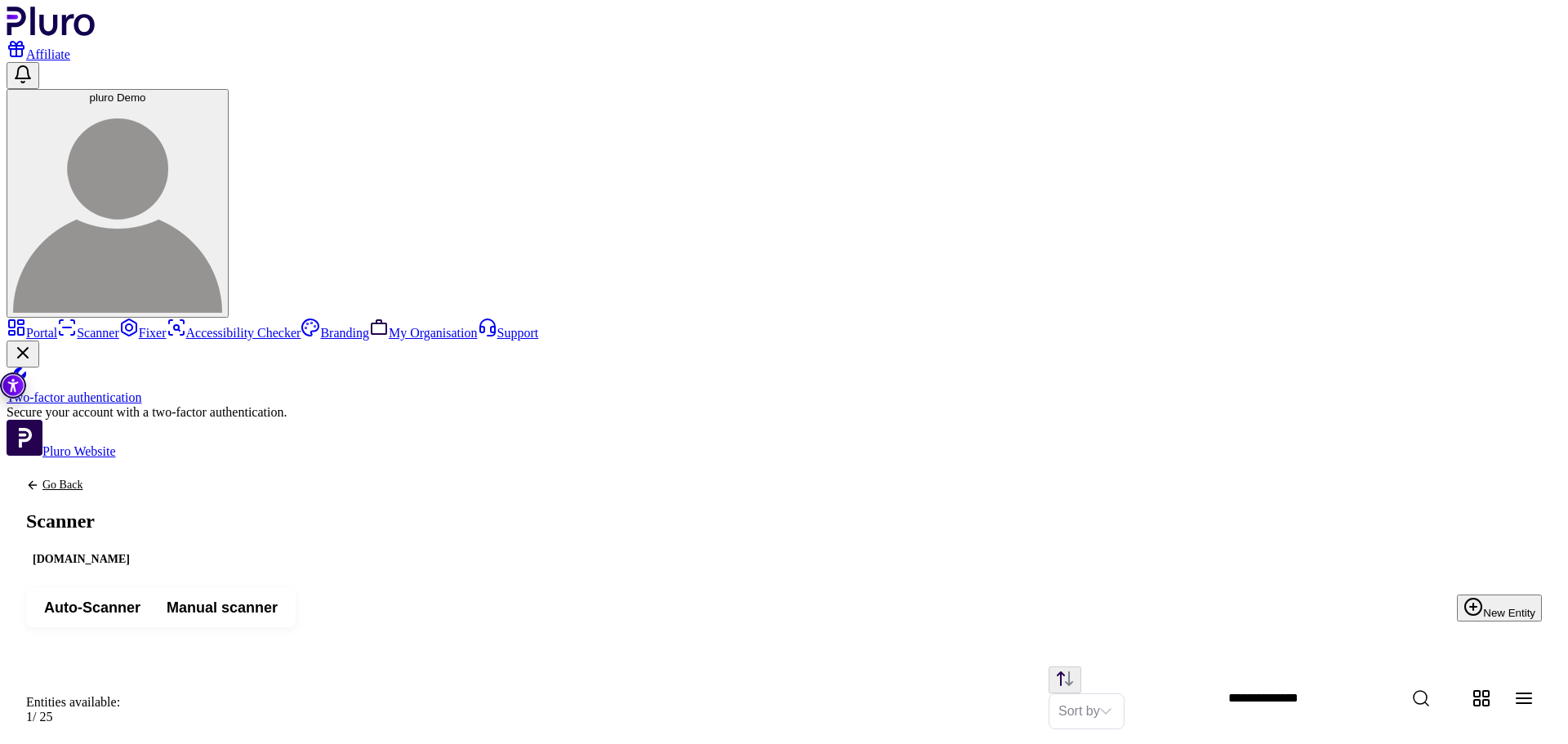
click at [278, 598] on span "Manual scanner" at bounding box center [222, 607] width 111 height 20
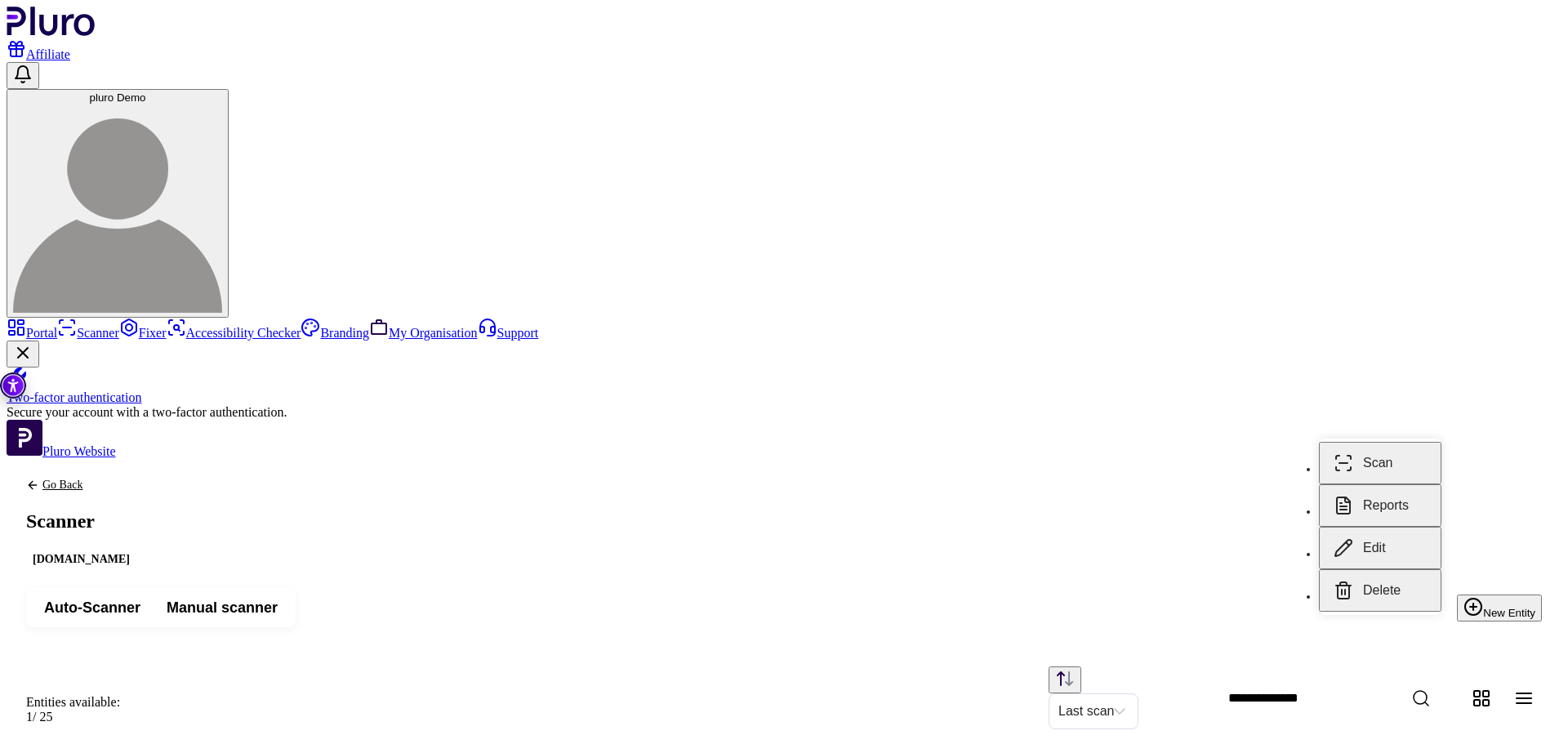
click at [1399, 492] on button "Reports" at bounding box center [1380, 505] width 122 height 42
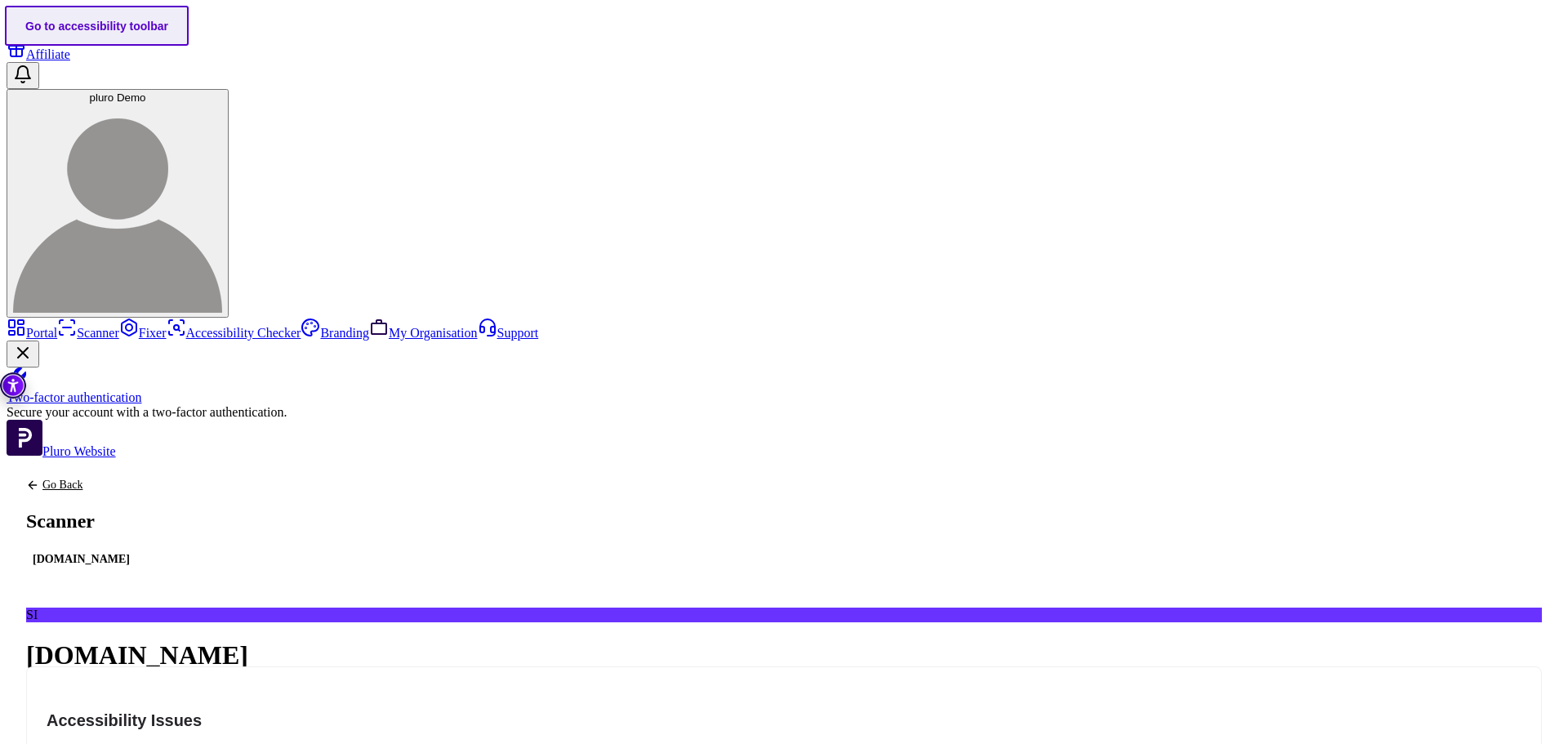
scroll to position [82, 0]
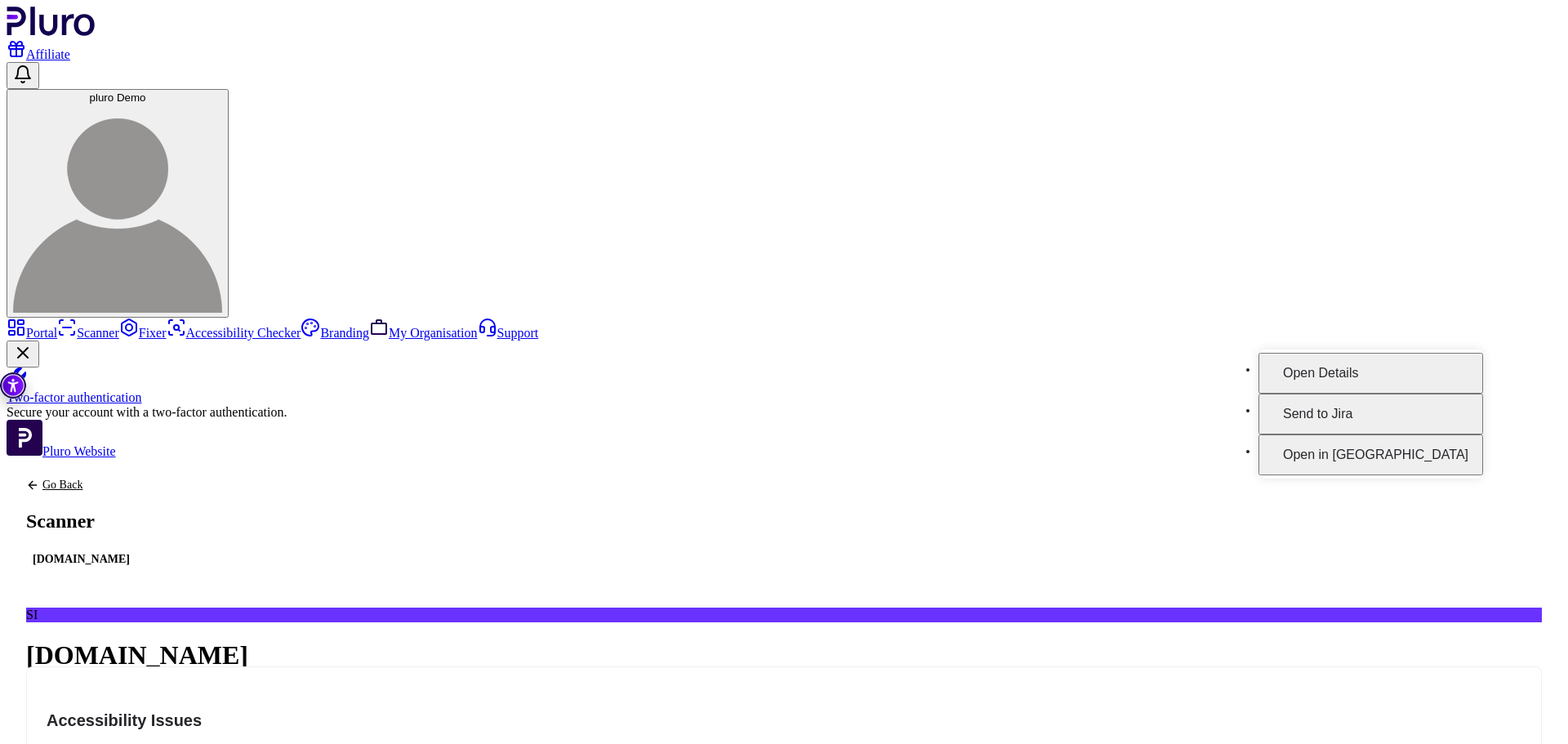
click at [1461, 359] on button "Open Details" at bounding box center [1371, 372] width 225 height 40
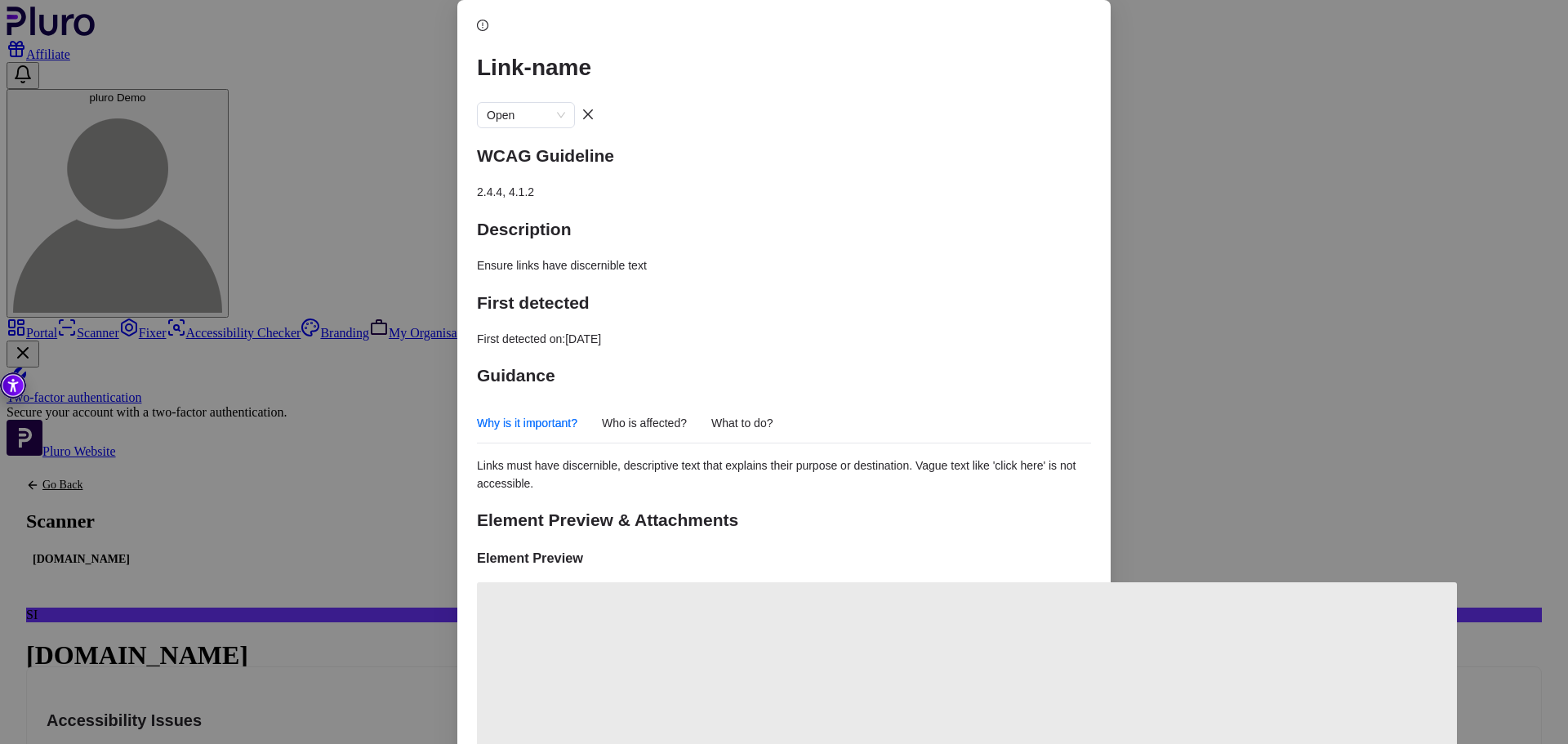
scroll to position [211, 0]
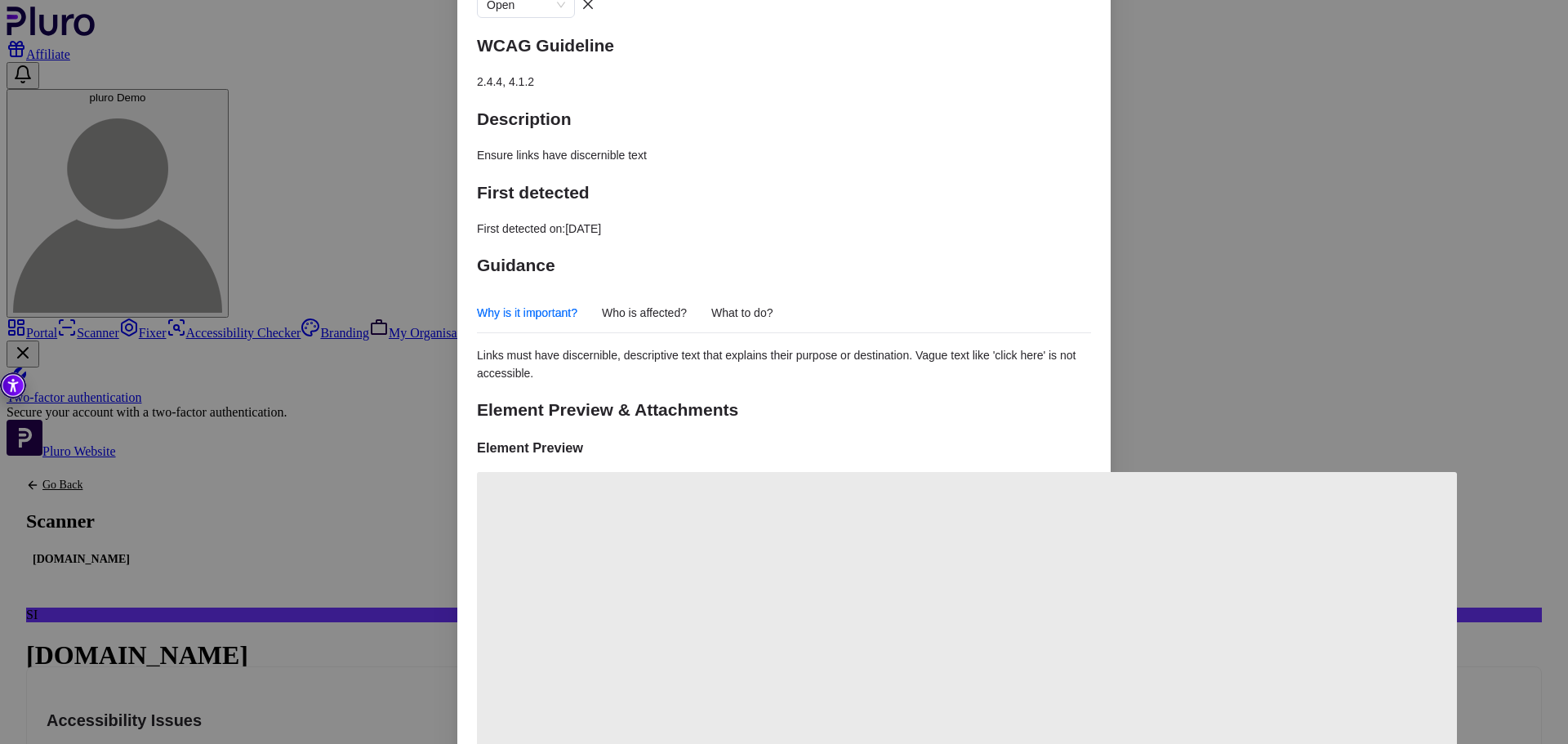
scroll to position [0, 0]
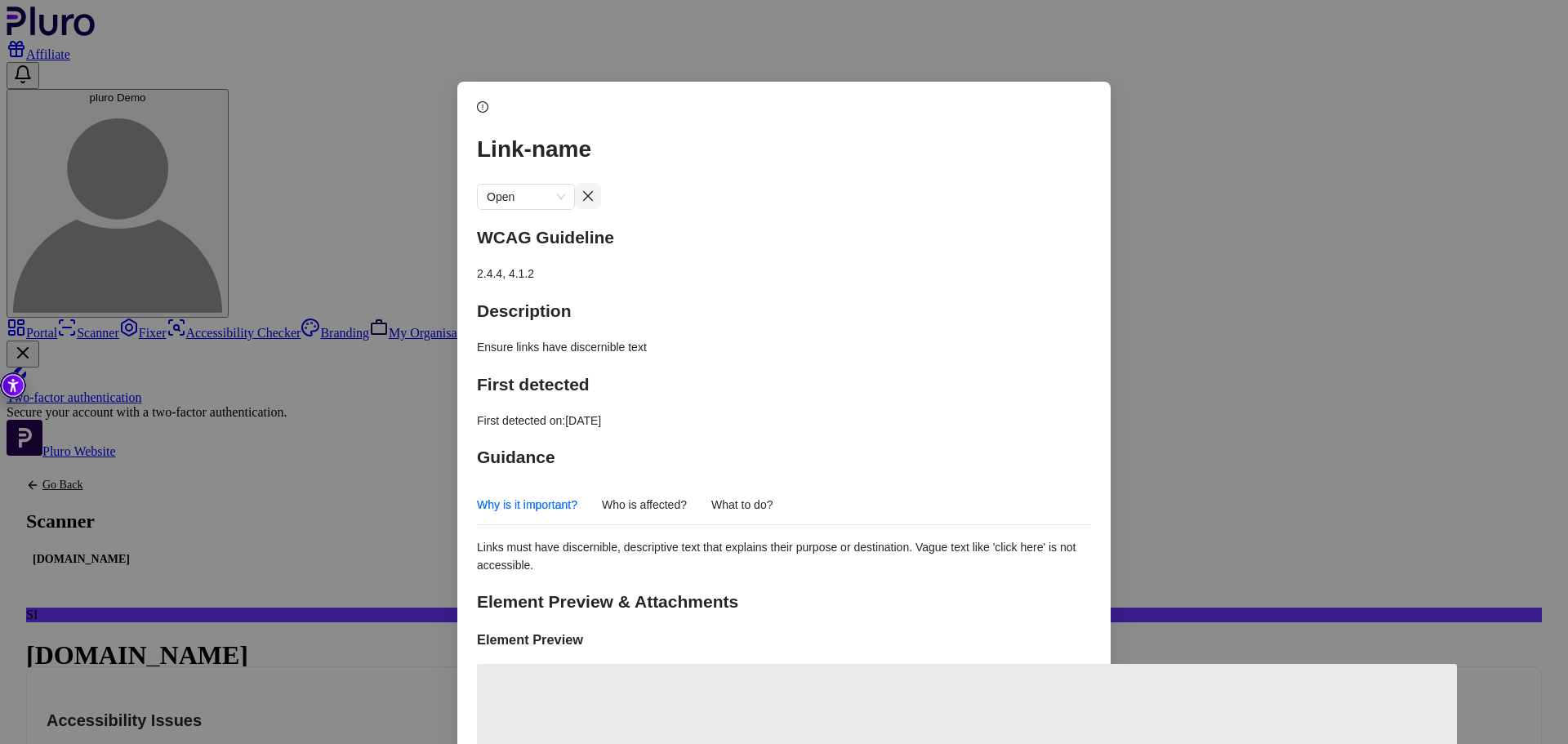
click at [592, 190] on icon "close" at bounding box center [588, 195] width 10 height 10
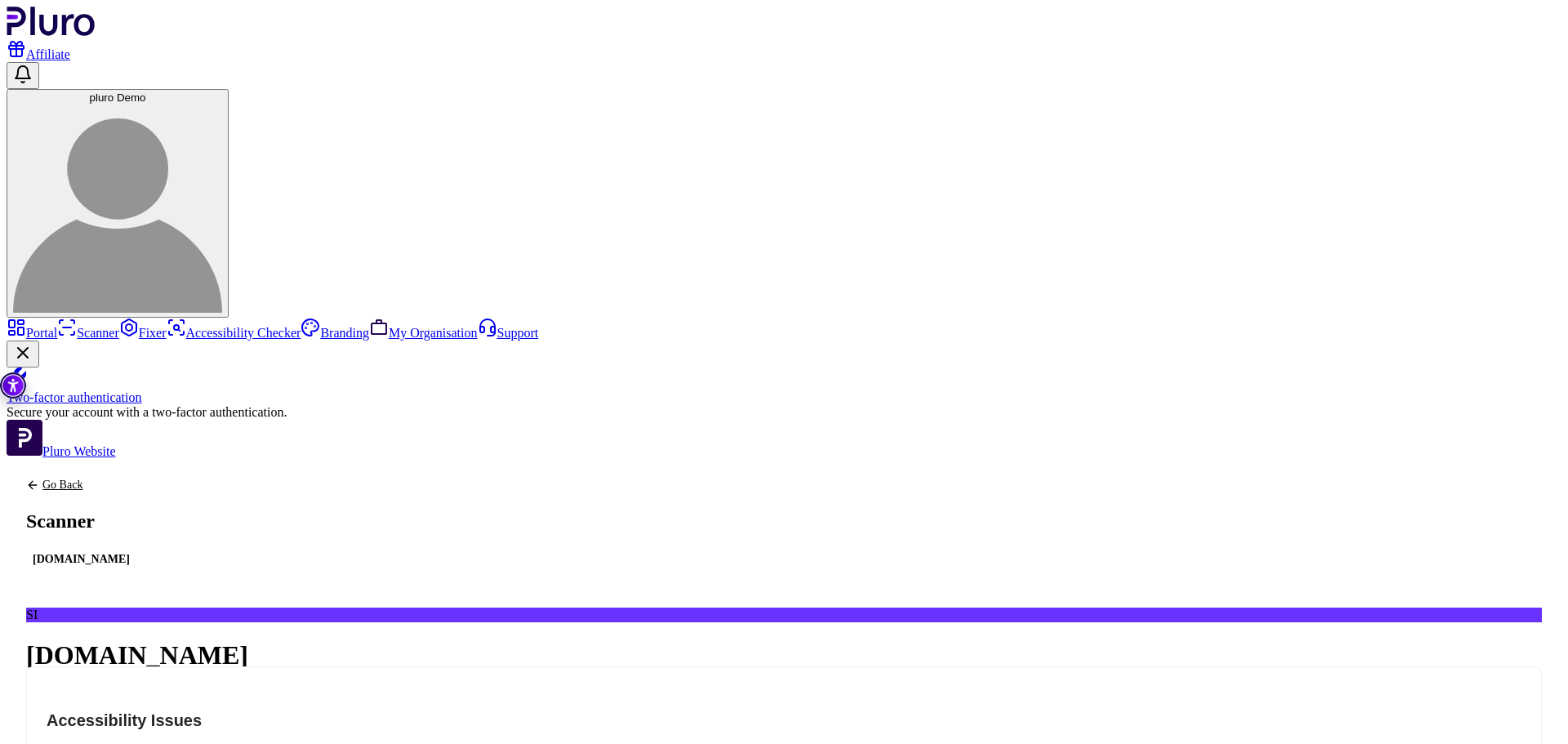
click at [198, 739] on span "Need review" at bounding box center [167, 745] width 60 height 13
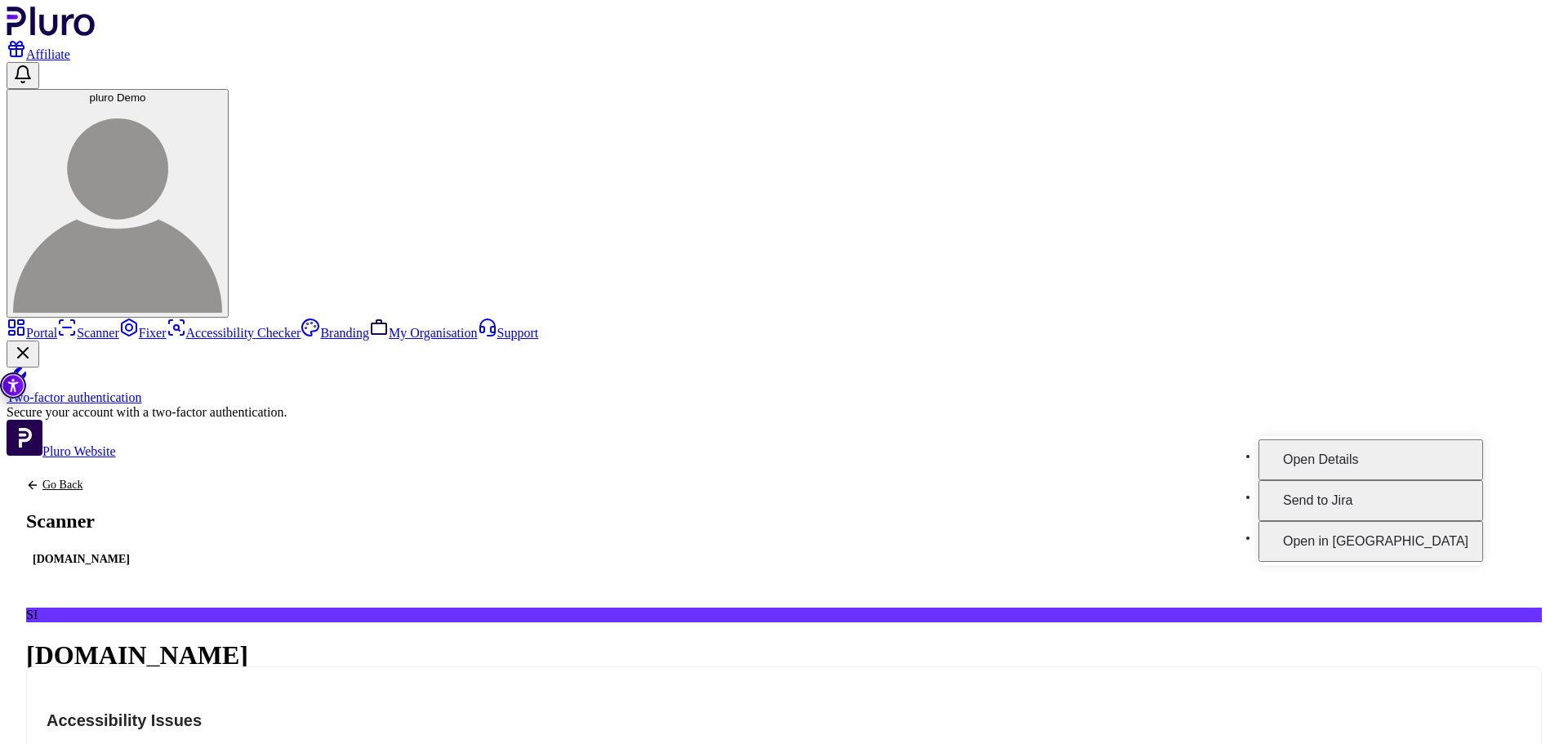
click at [1444, 524] on button "Open in Fixer" at bounding box center [1371, 541] width 225 height 40
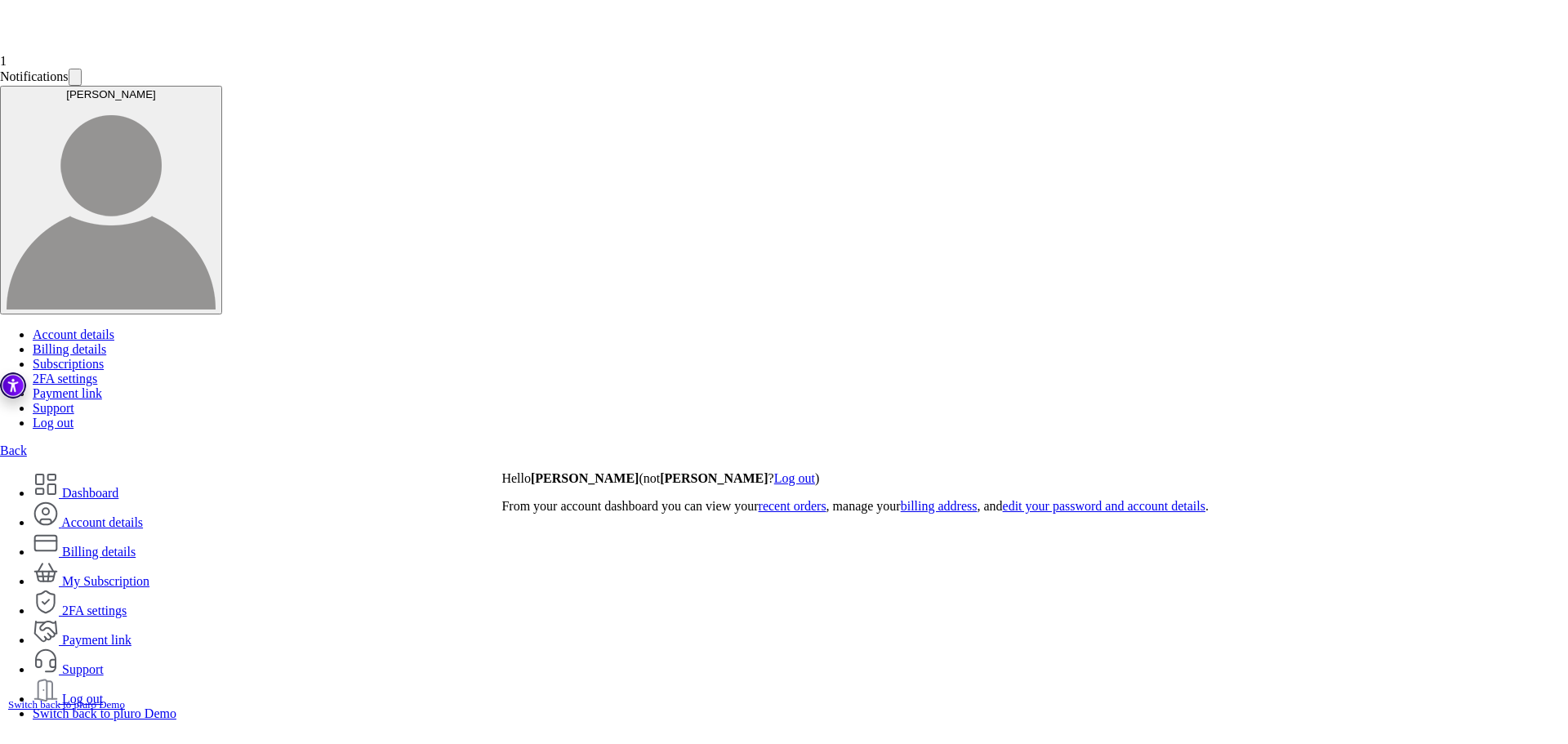
click at [0, 455] on img at bounding box center [0, 455] width 0 height 0
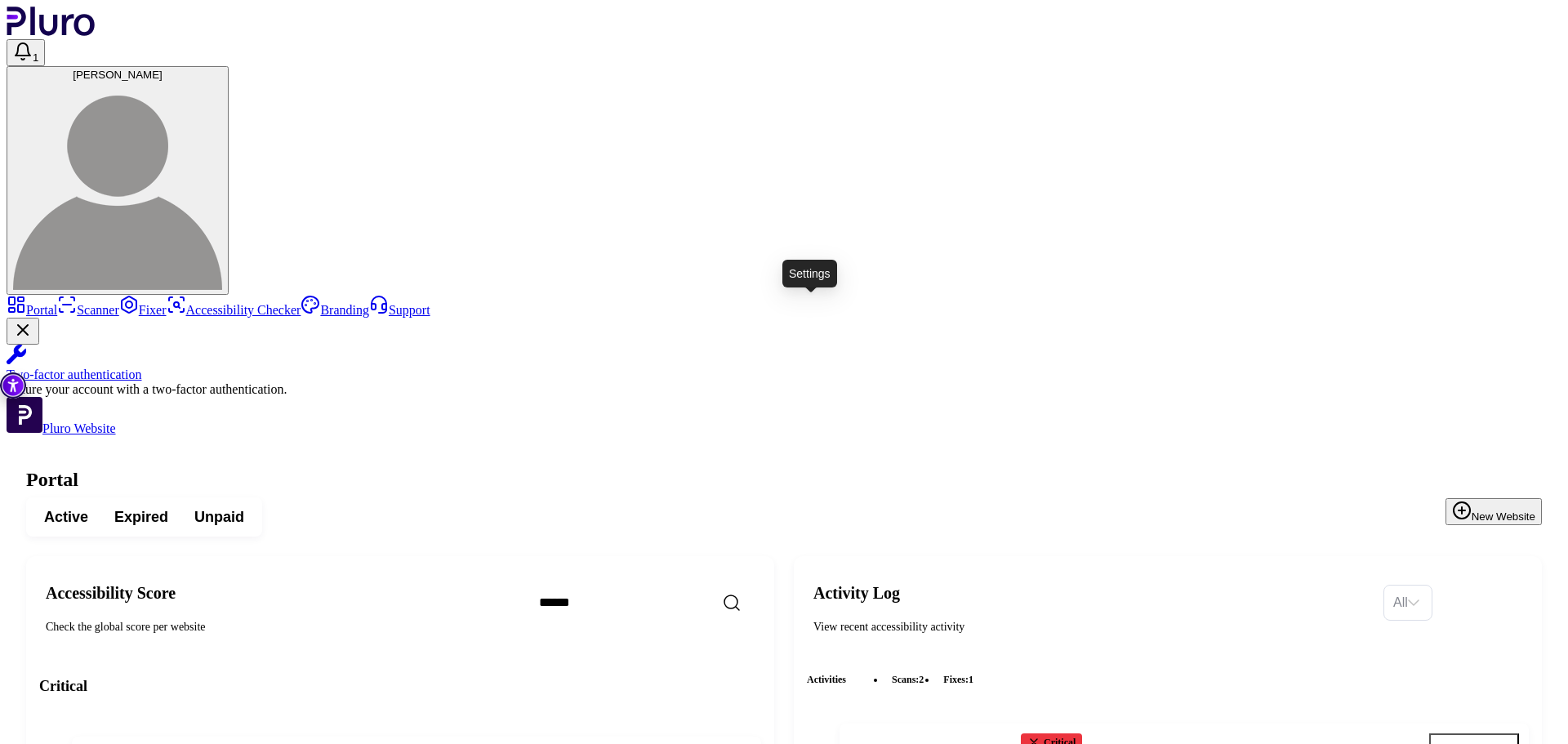
click at [717, 743] on icon "Open settings" at bounding box center [710, 757] width 13 height 13
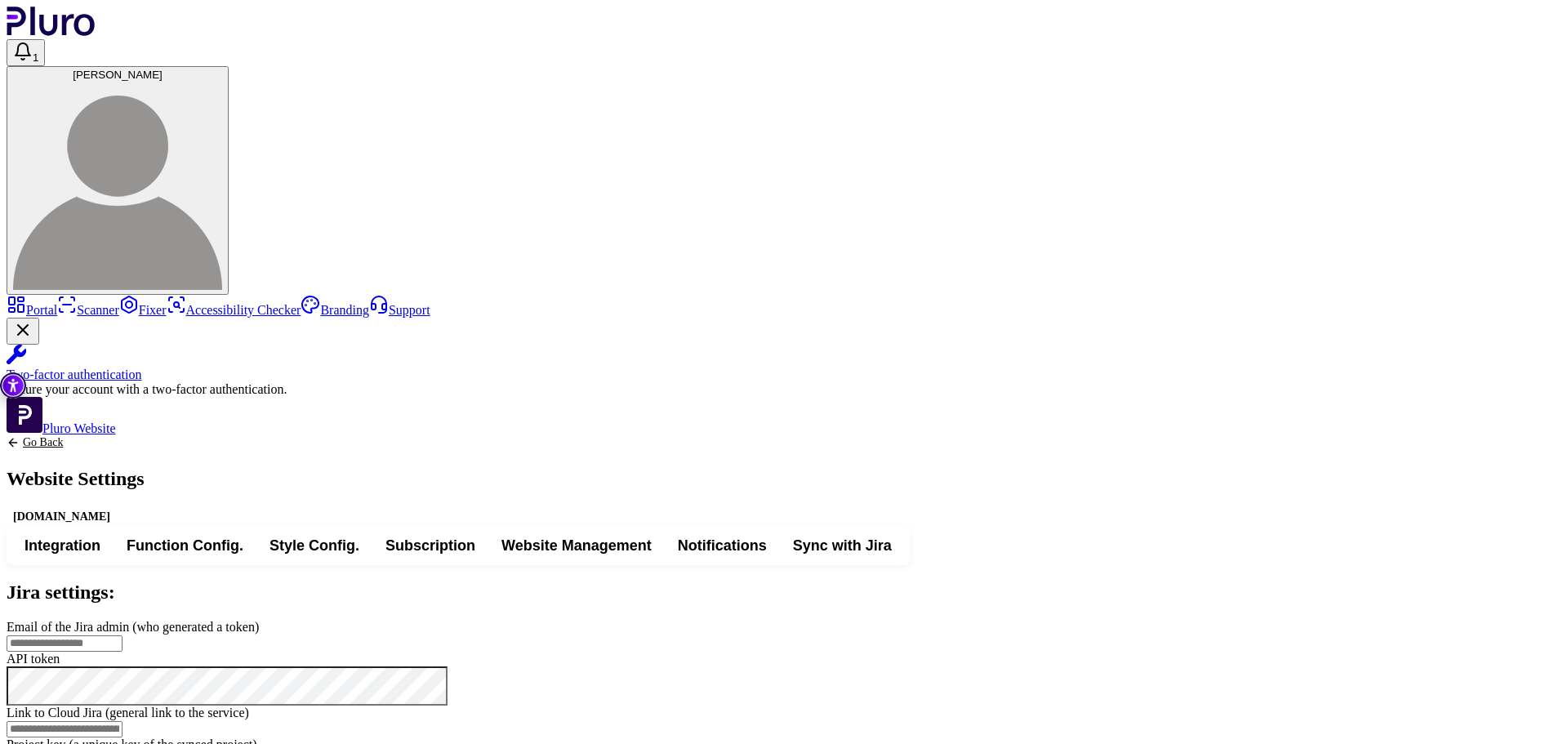
click at [145, 436] on div "Go Back Website Settings yamajewelry.co.il" at bounding box center [76, 481] width 138 height 90
click at [20, 436] on icon "Back to previous screen" at bounding box center [13, 442] width 13 height 13
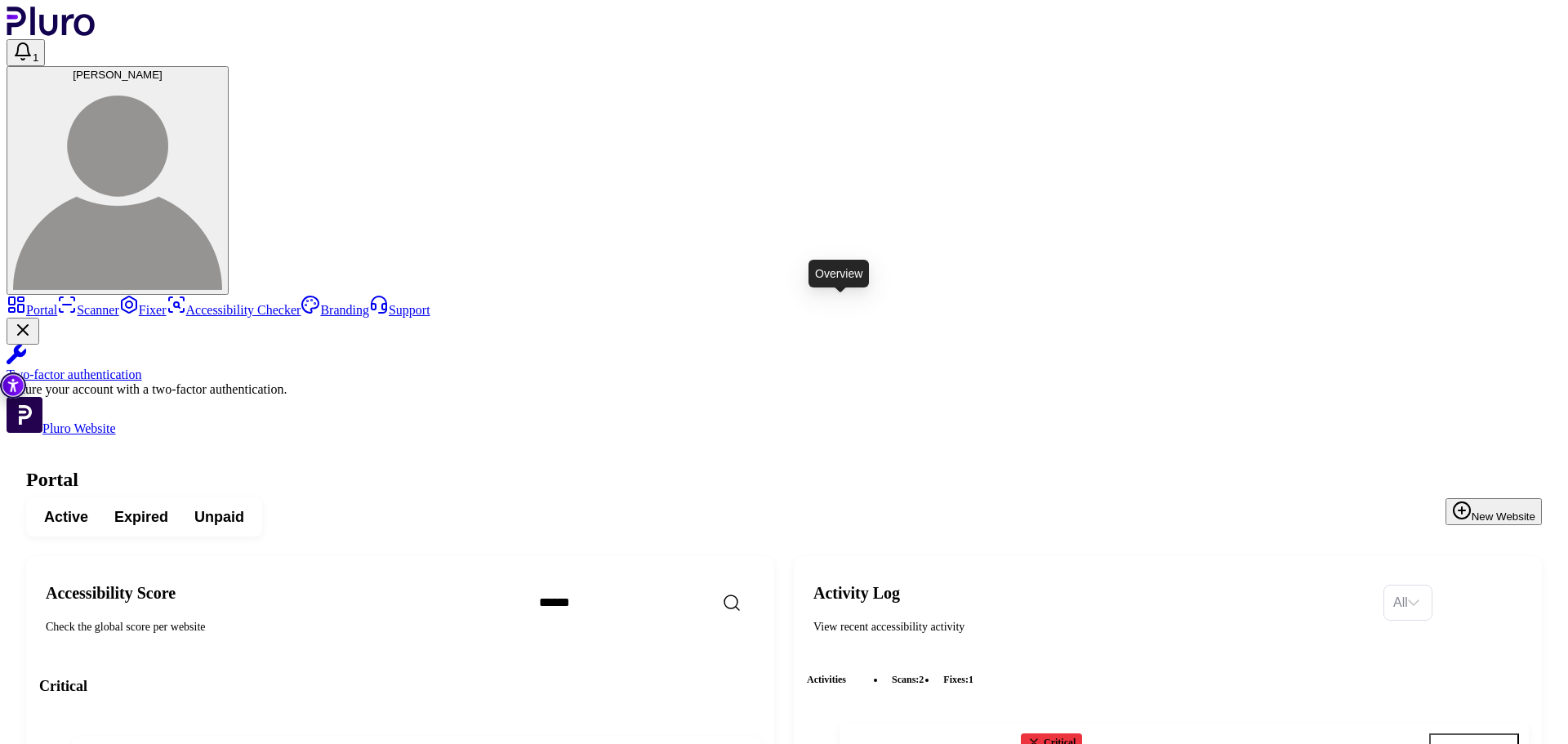
click at [748, 743] on icon "Open website overview" at bounding box center [740, 757] width 16 height 16
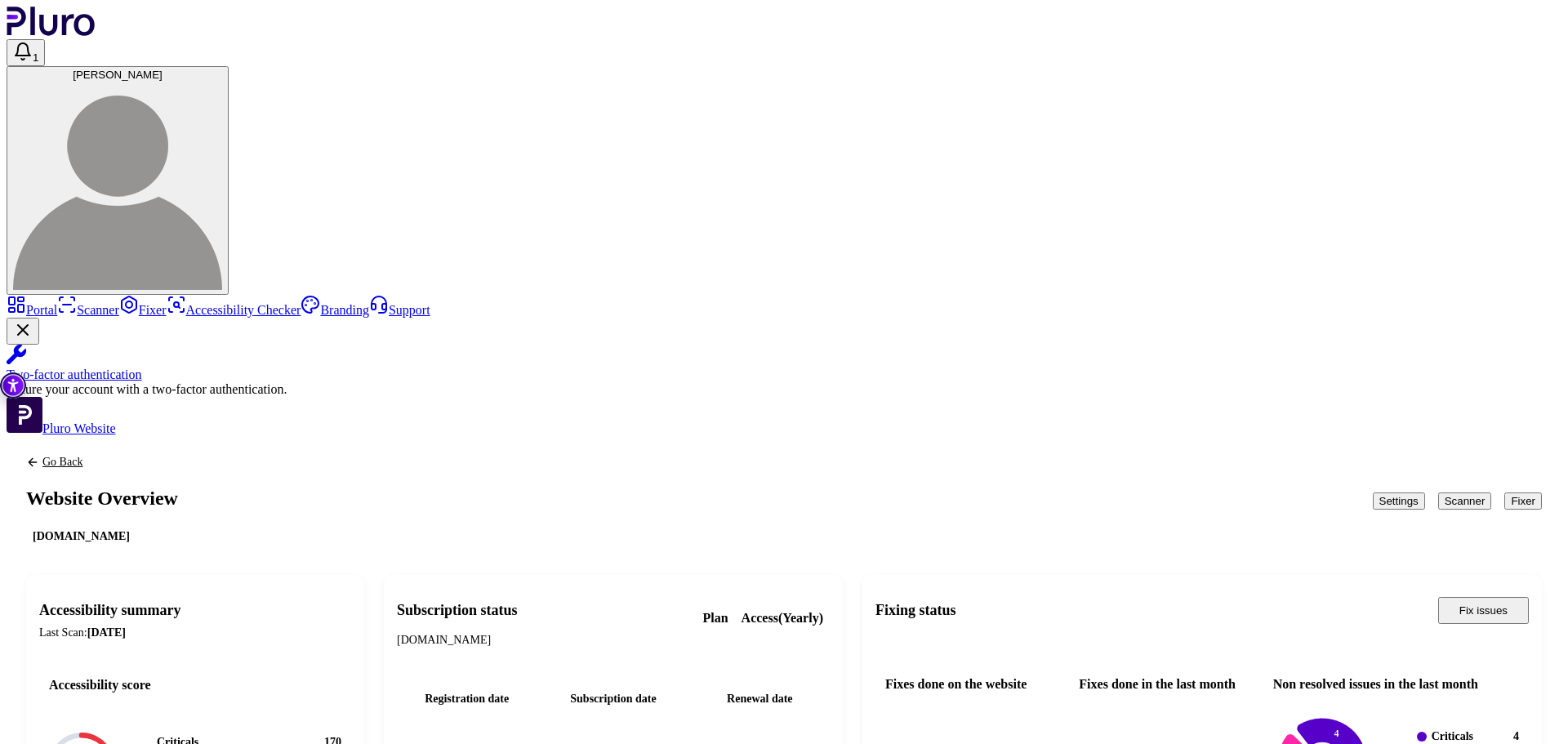
click at [1439, 492] on button "Scanner" at bounding box center [1466, 500] width 54 height 17
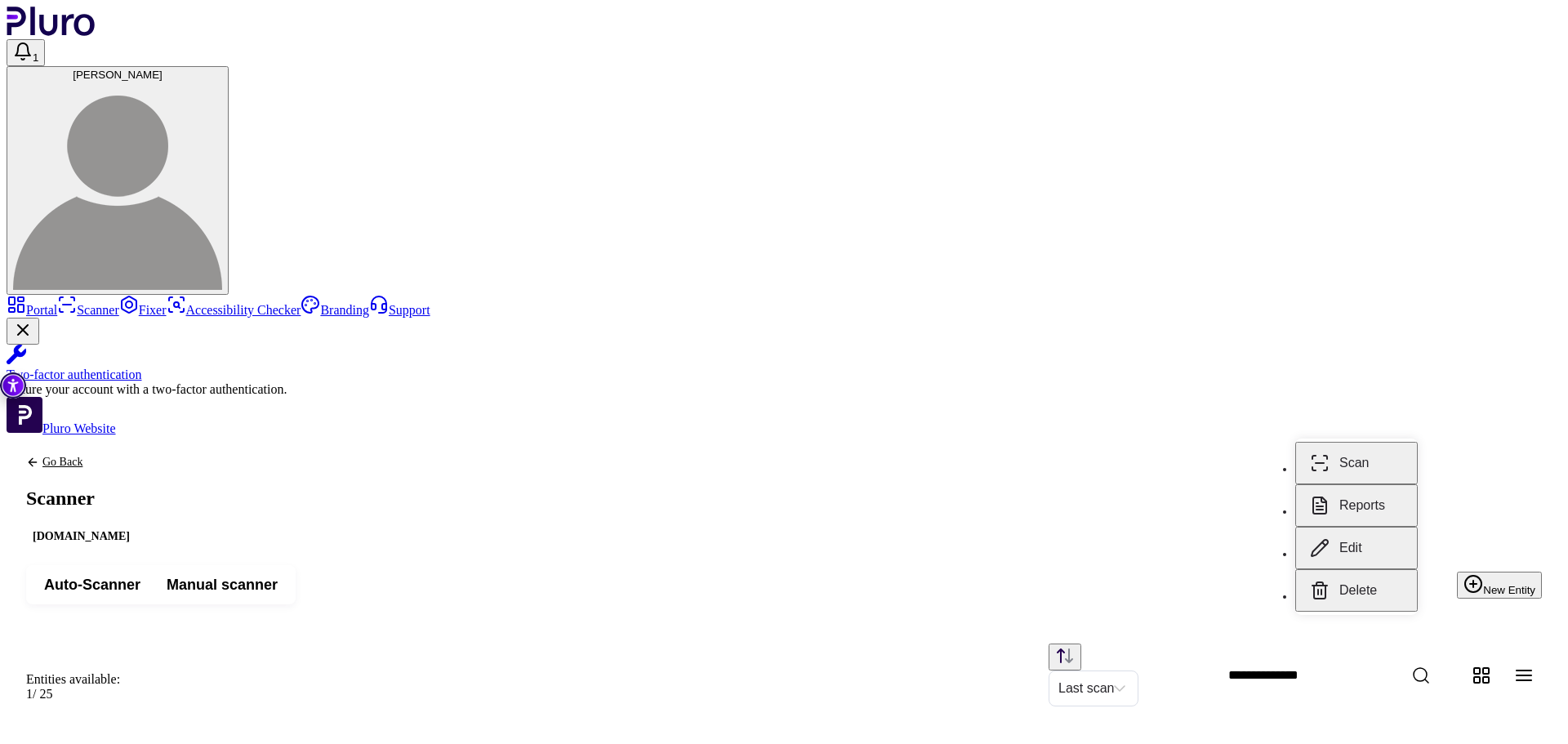
click at [1374, 496] on button "Reports" at bounding box center [1357, 505] width 122 height 42
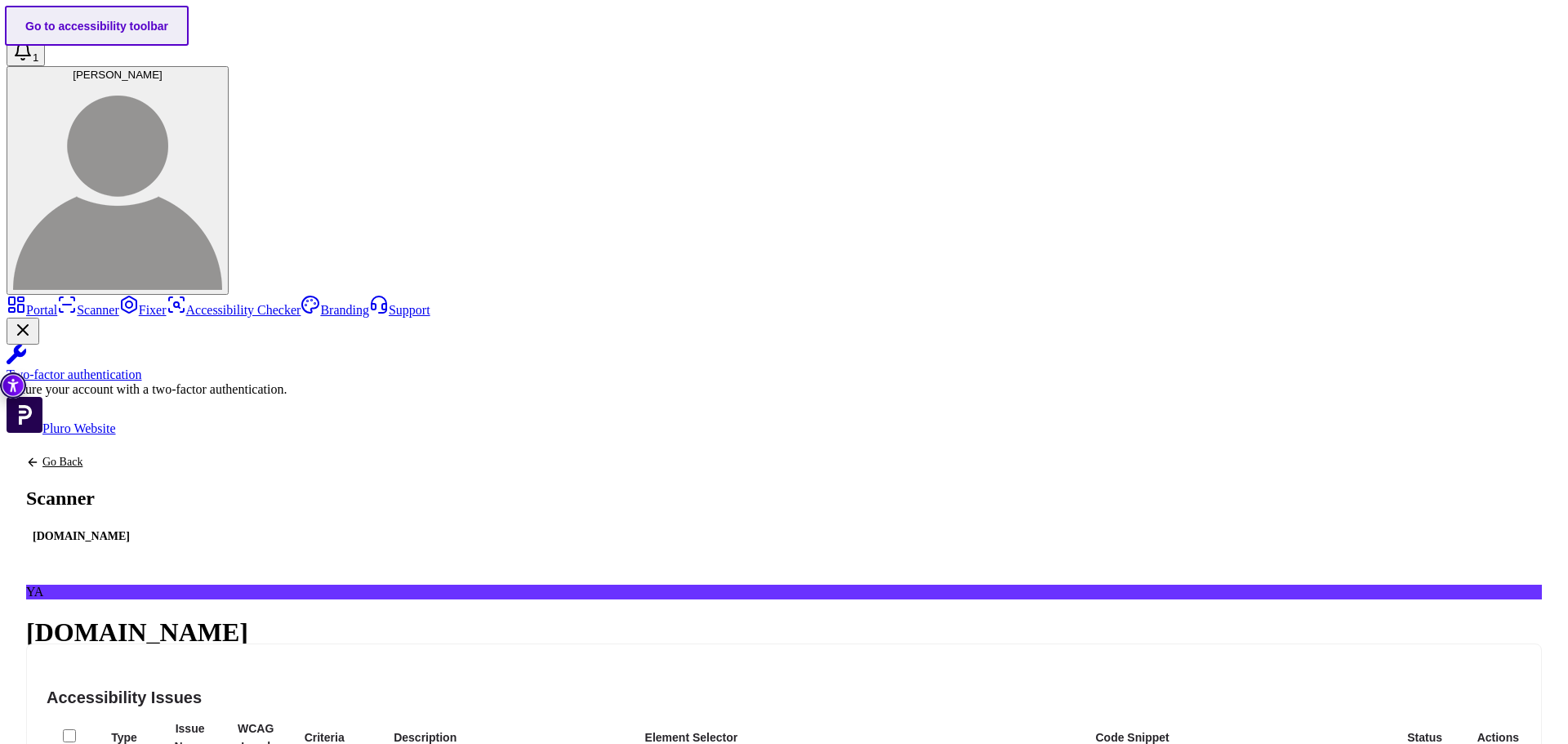
scroll to position [859, 0]
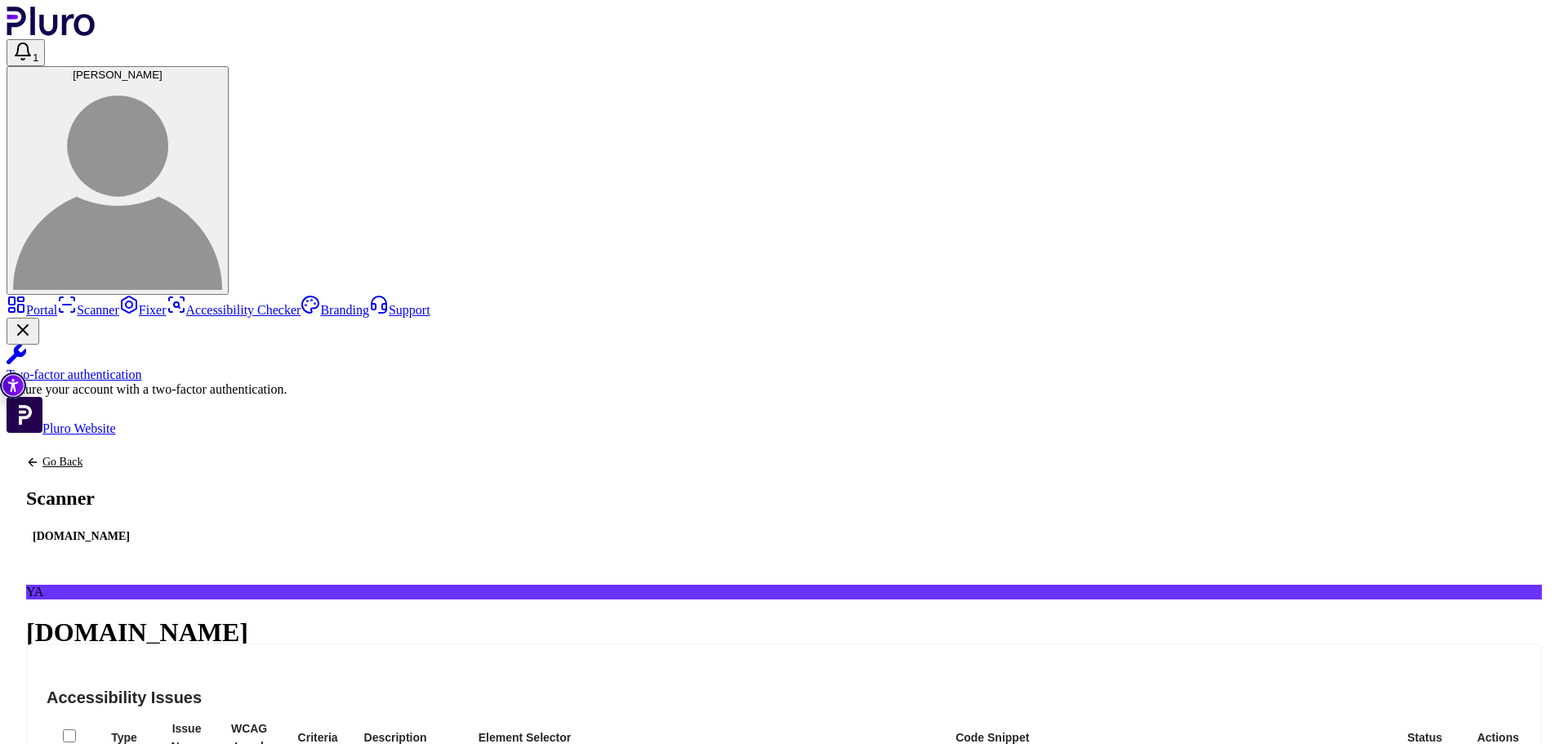
scroll to position [810, 0]
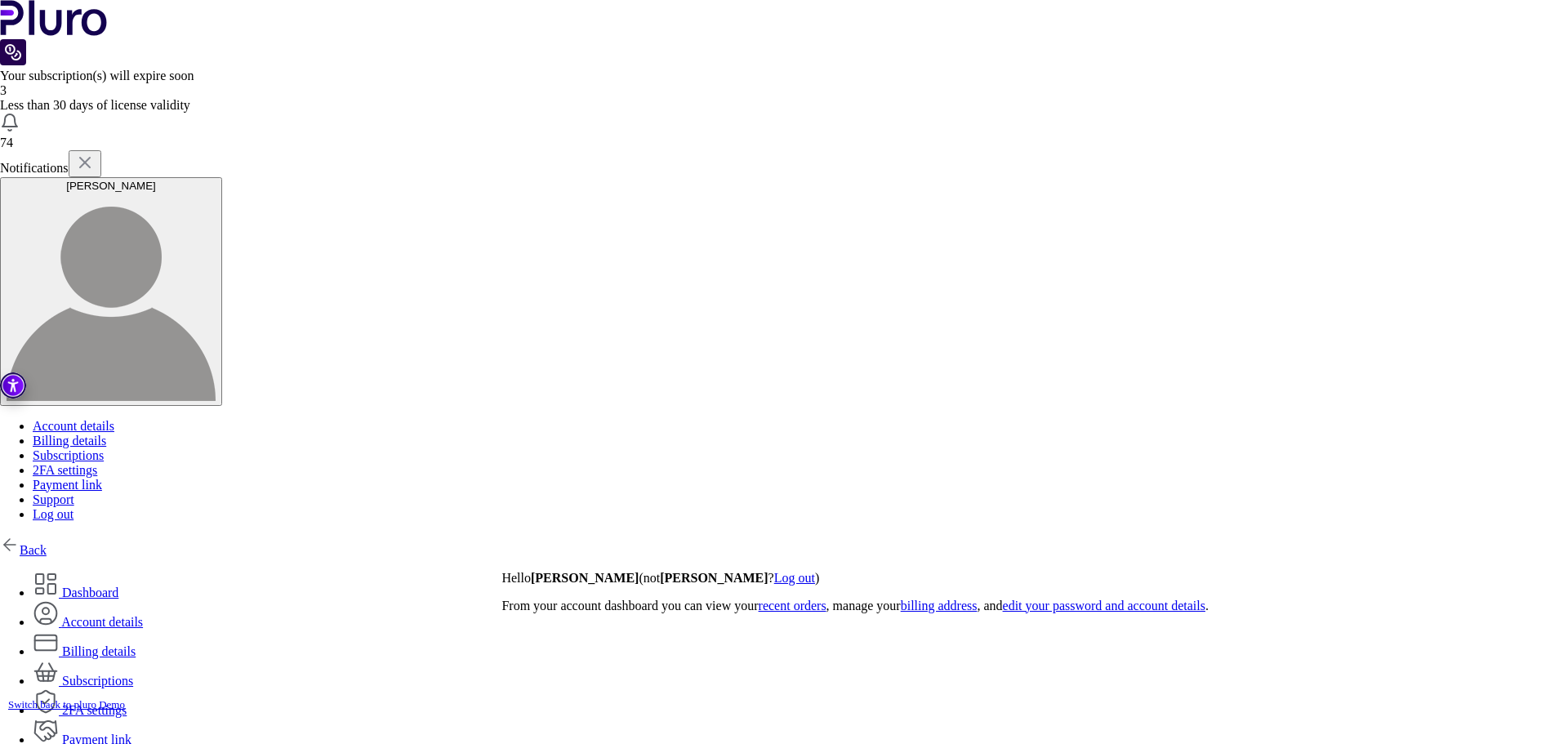
click at [47, 543] on link "Back" at bounding box center [23, 549] width 47 height 13
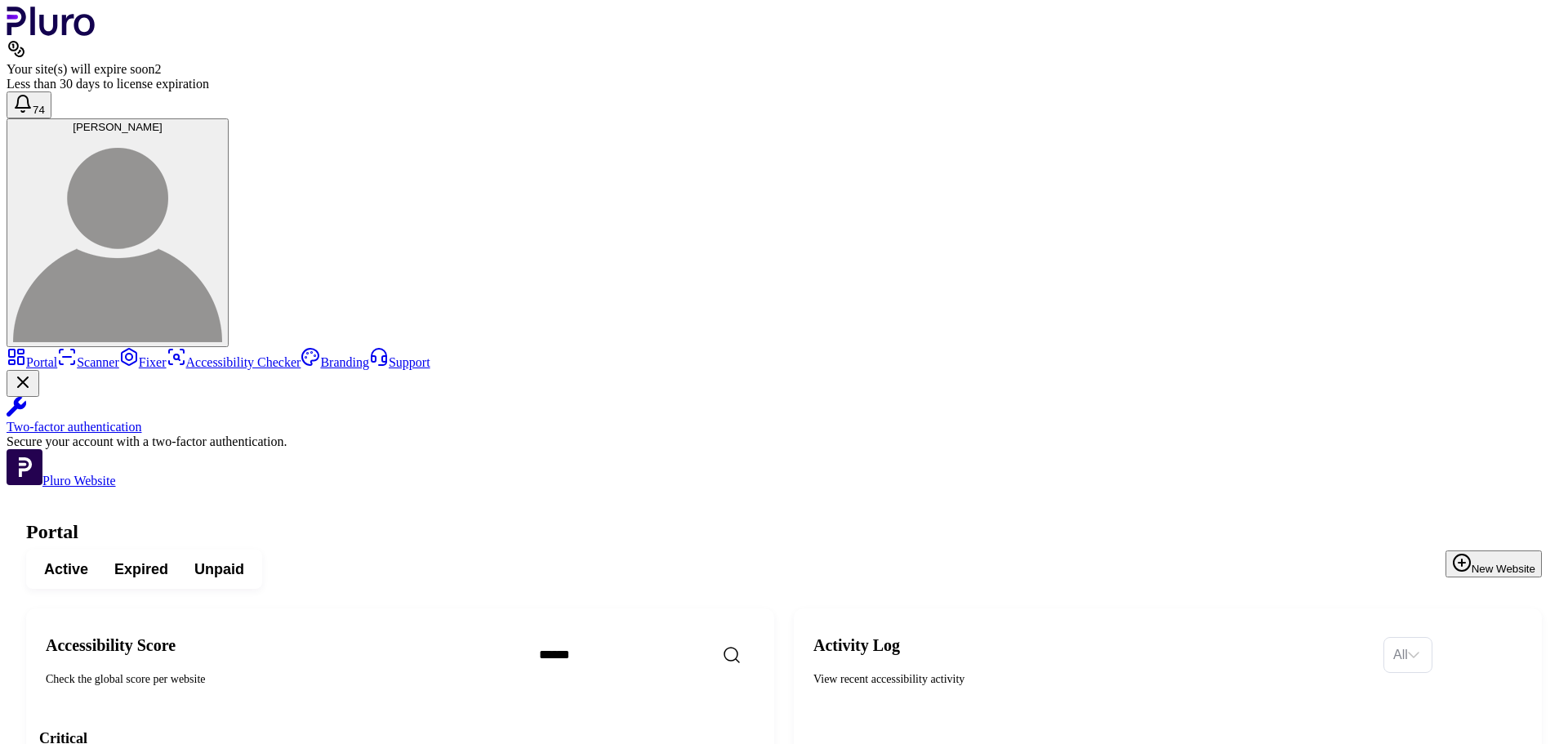
click at [168, 559] on span "Expired" at bounding box center [141, 569] width 54 height 20
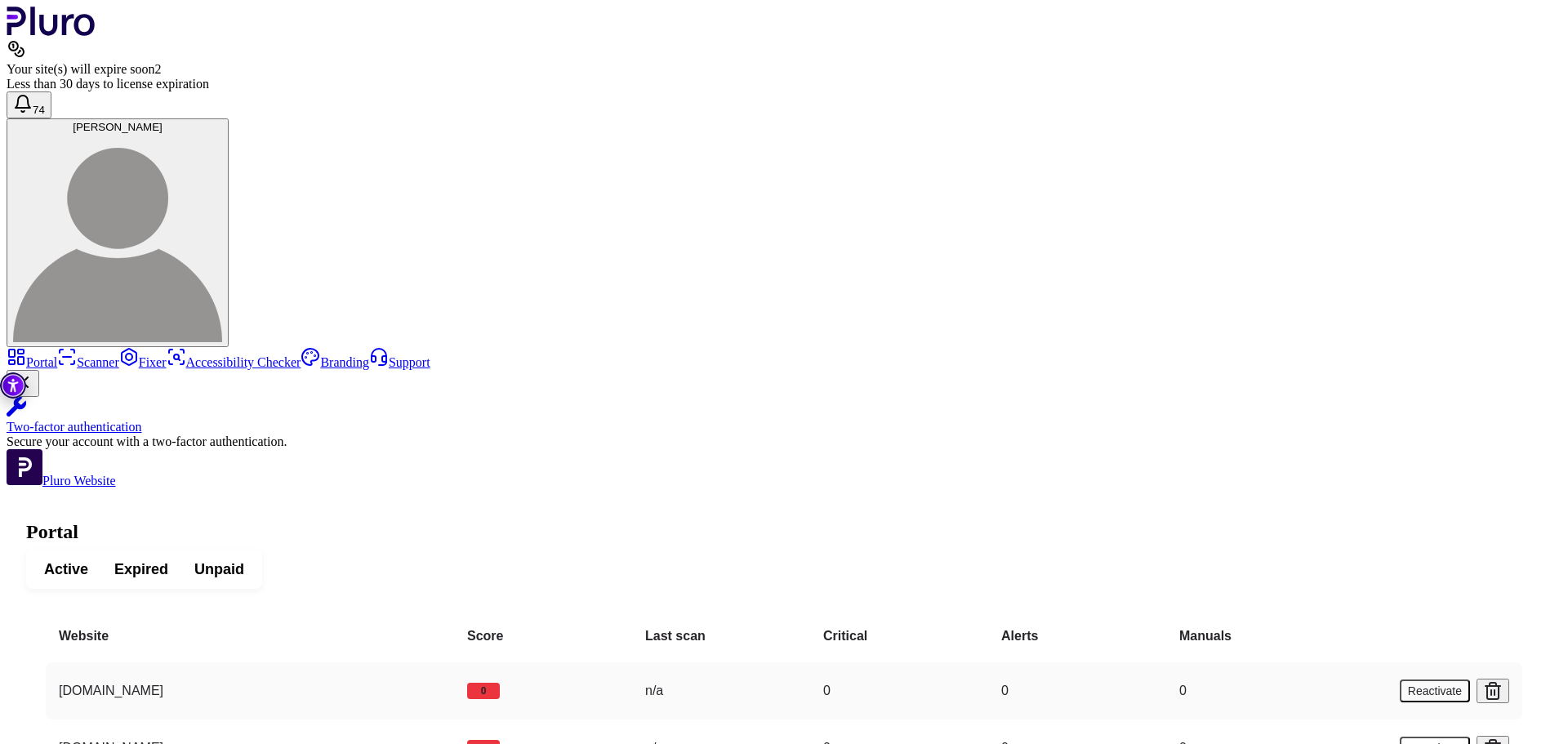
click at [1457, 679] on button "Reactivate" at bounding box center [1435, 690] width 70 height 22
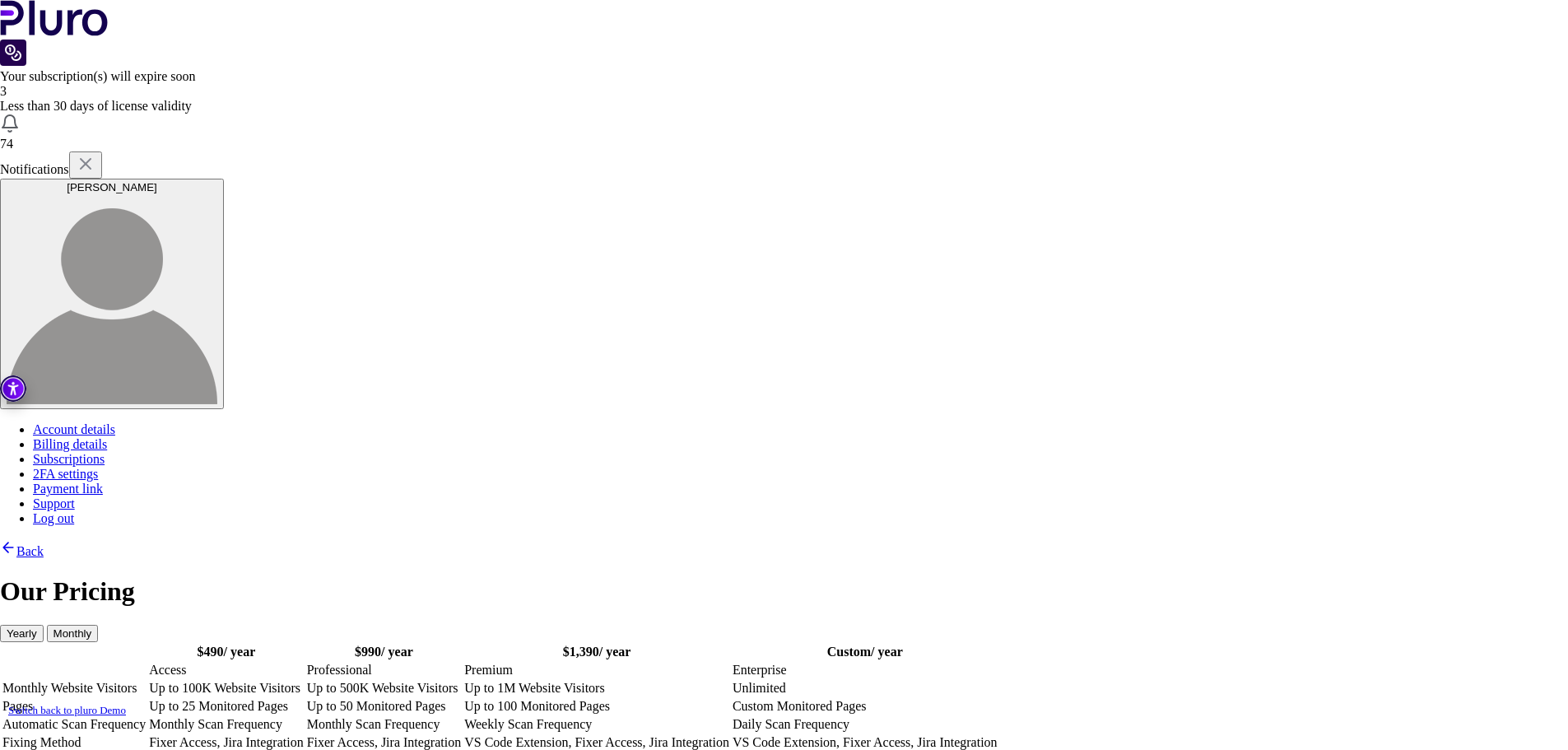
click at [305, 716] on td "Monthly Scan Frequency" at bounding box center [227, 724] width 157 height 16
drag, startPoint x: 605, startPoint y: 638, endPoint x: 616, endPoint y: 638, distance: 11.0
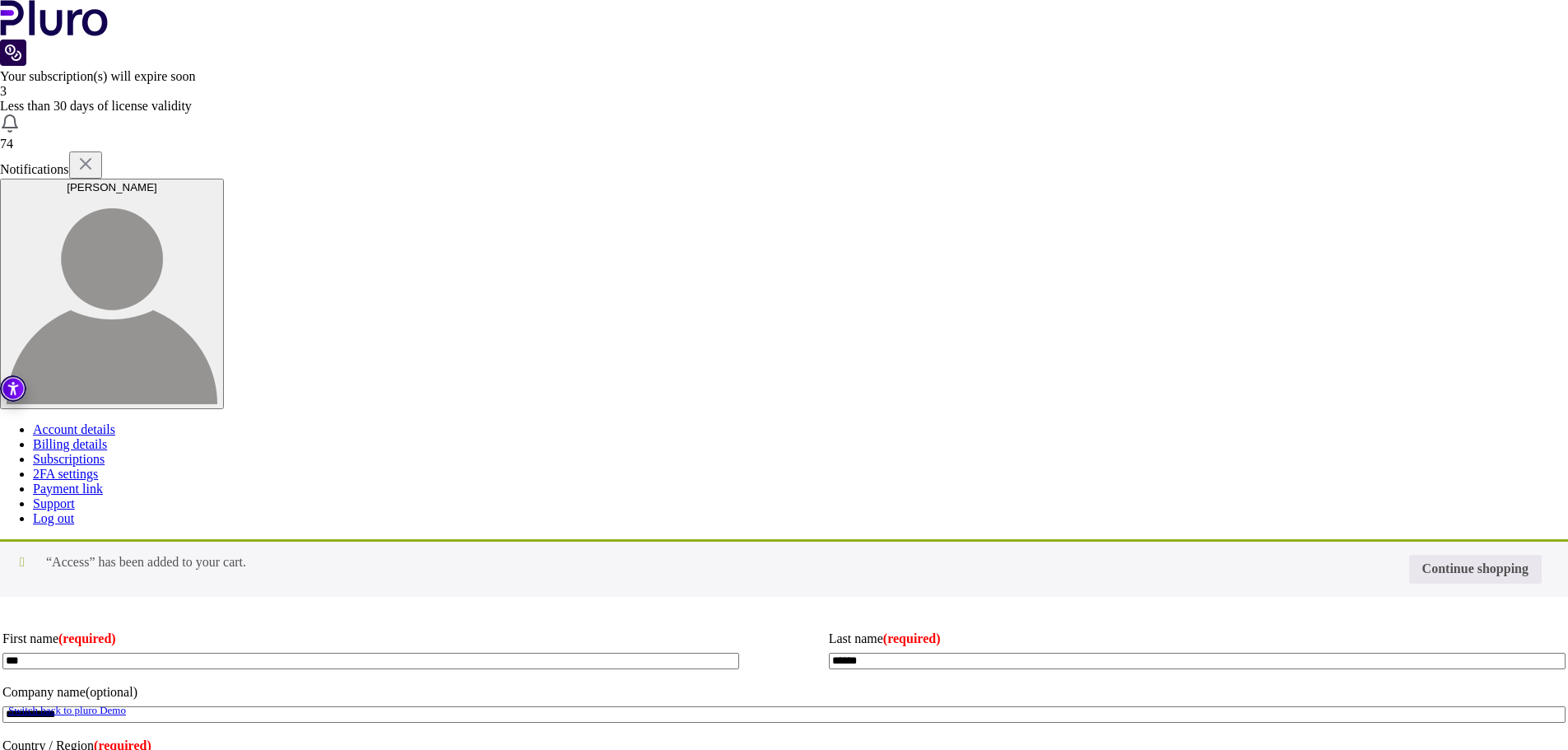
click at [0, 0] on input "Coupon:" at bounding box center [0, 0] width 0 height 0
type input "*"
type input "********"
click at [0, 0] on button "Apply coupon" at bounding box center [0, 0] width 0 height 0
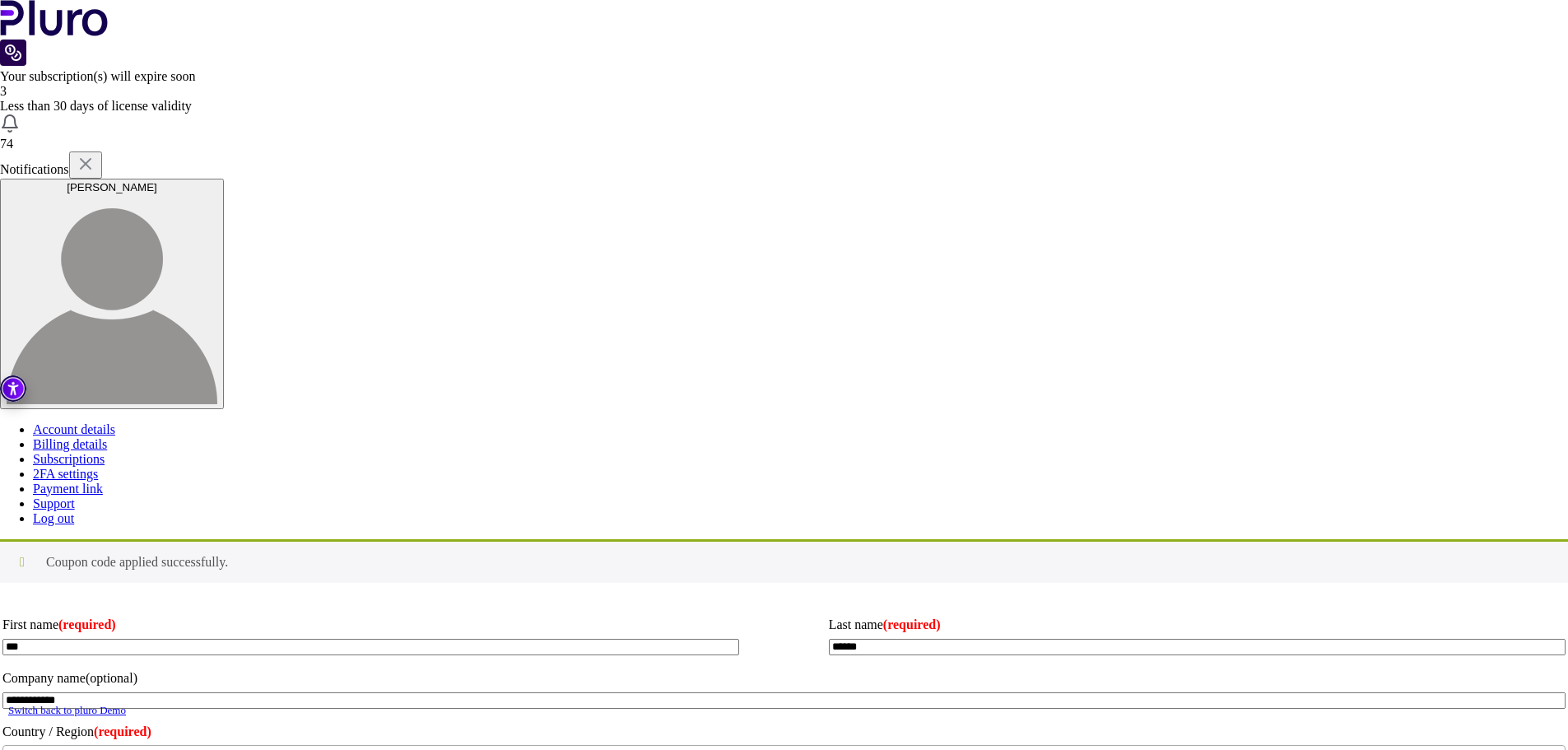
scroll to position [399, 0]
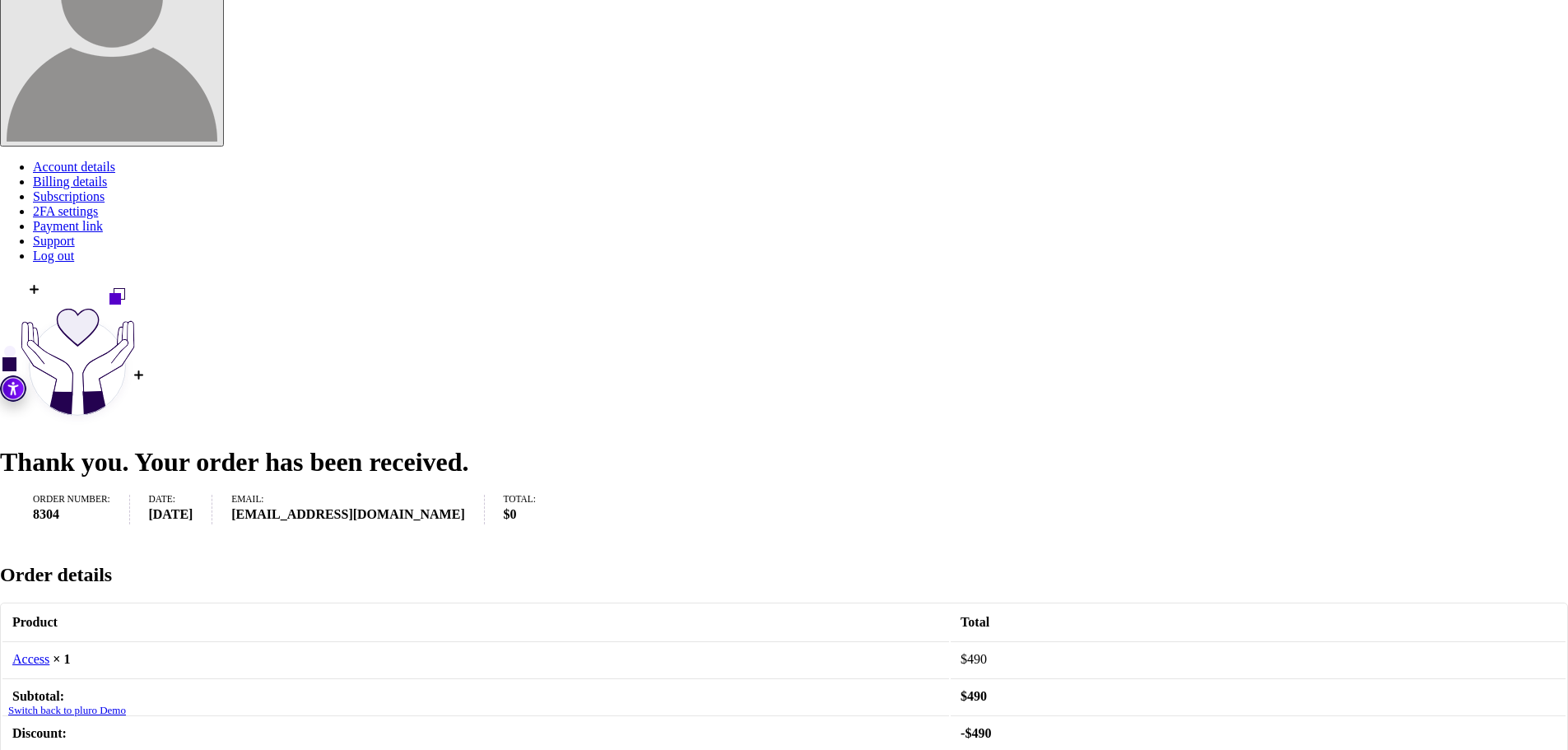
scroll to position [476, 0]
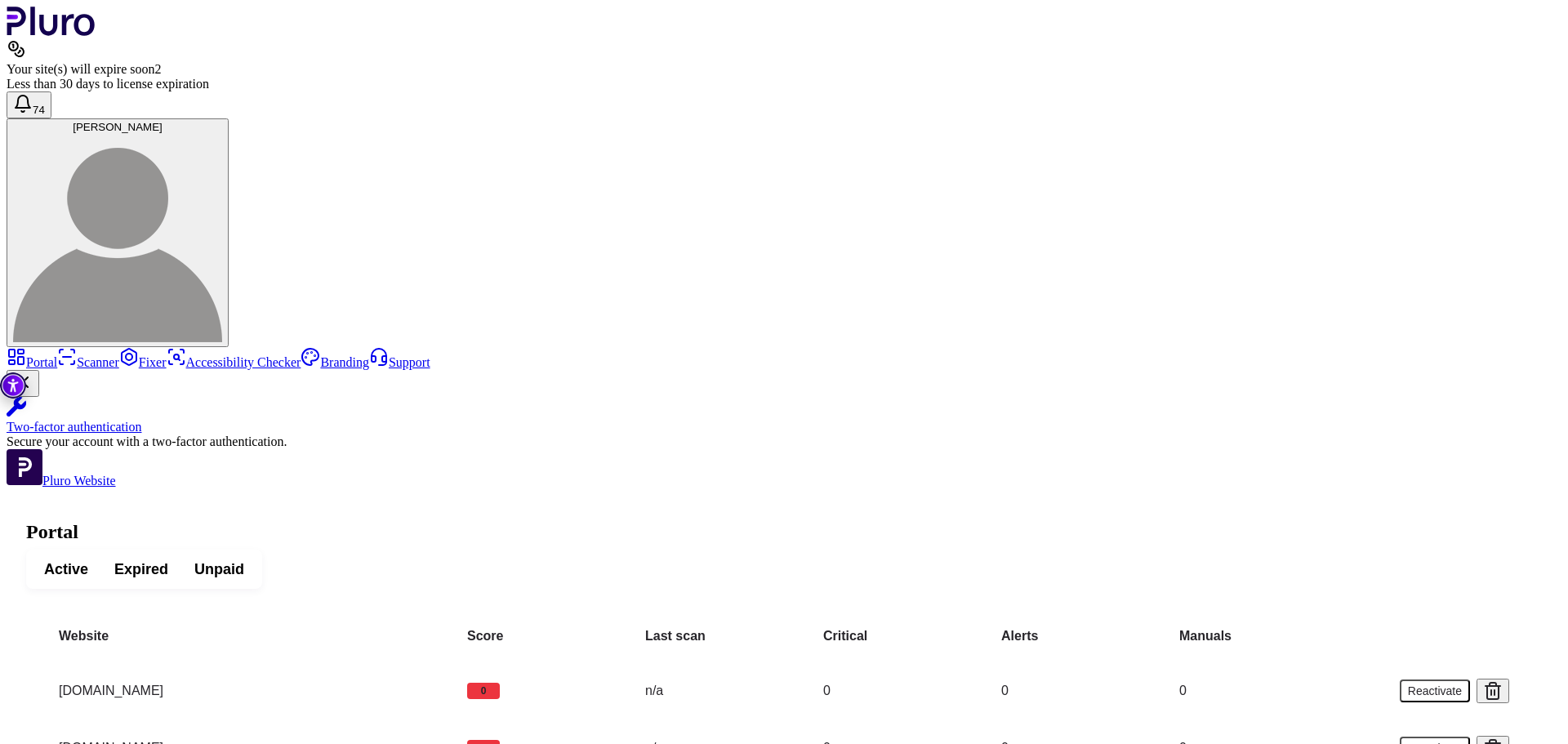
click at [88, 559] on span "Active" at bounding box center [66, 569] width 44 height 20
